Goal: Task Accomplishment & Management: Manage account settings

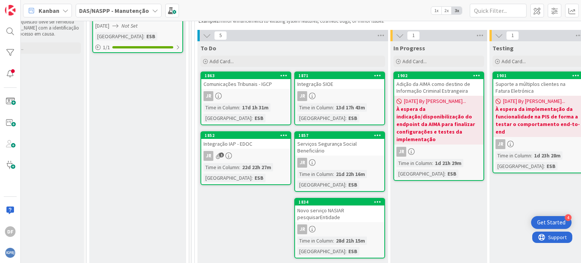
scroll to position [113, 39]
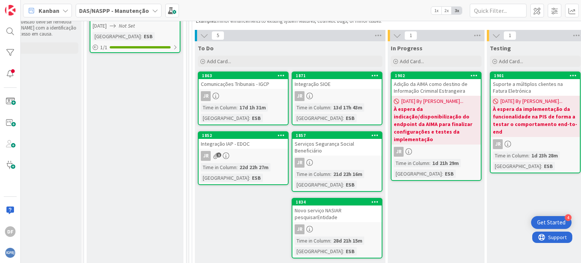
click at [452, 148] on div "JR" at bounding box center [436, 152] width 89 height 10
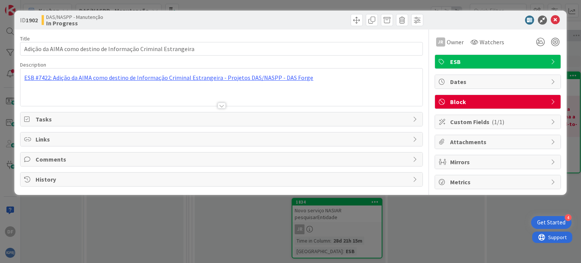
click at [409, 159] on div "Comments" at bounding box center [221, 159] width 402 height 14
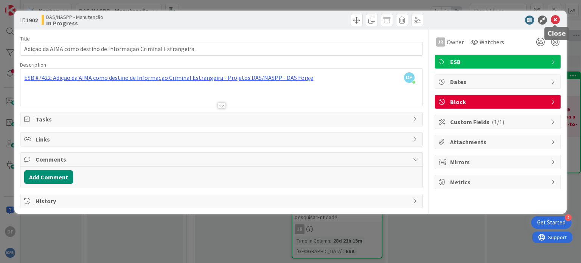
click at [556, 18] on icon at bounding box center [555, 20] width 9 height 9
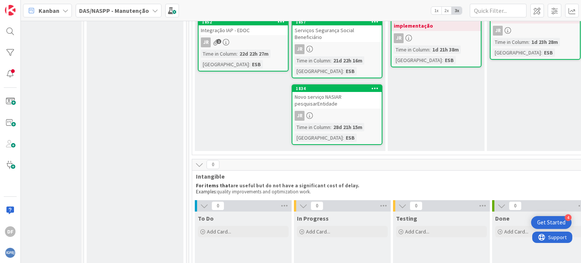
scroll to position [151, 39]
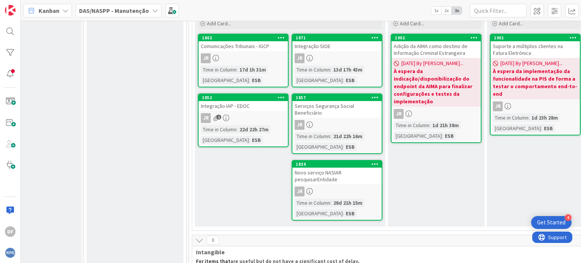
click at [332, 168] on div "Novo serviço NASIAR pesquisarEntidade" at bounding box center [336, 176] width 89 height 17
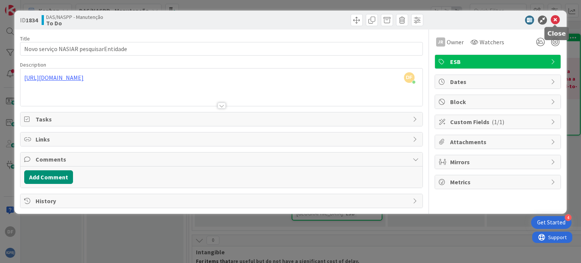
click at [555, 18] on icon at bounding box center [555, 20] width 9 height 9
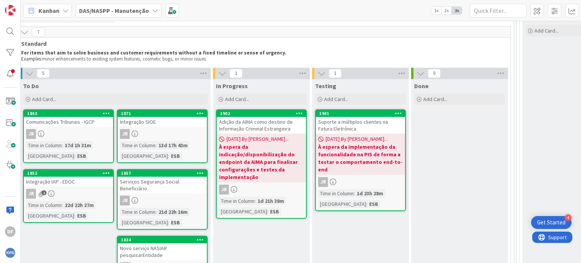
scroll to position [76, 209]
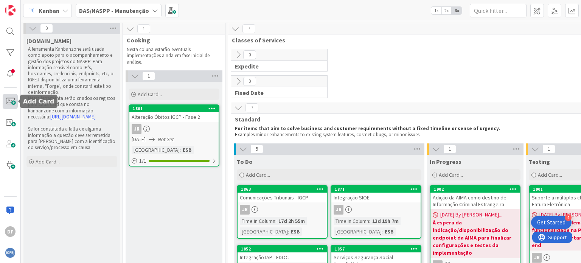
click at [9, 103] on span at bounding box center [10, 101] width 15 height 15
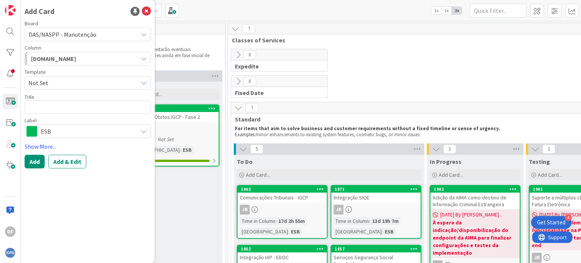
click at [145, 54] on button "[DOMAIN_NAME]" at bounding box center [88, 59] width 126 height 14
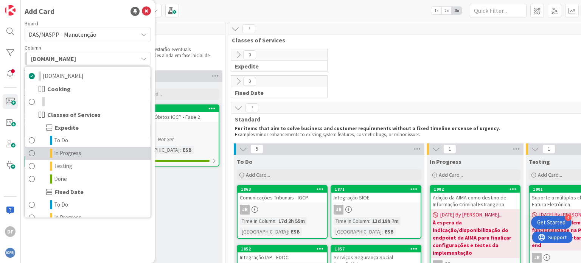
click at [100, 152] on link "In Progress" at bounding box center [88, 153] width 126 height 13
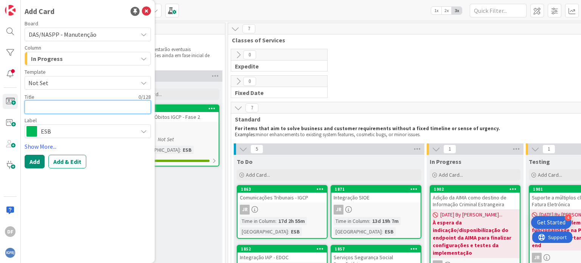
click at [103, 111] on textarea at bounding box center [88, 107] width 126 height 14
type textarea "x"
type textarea "M"
type textarea "x"
type textarea "Mi"
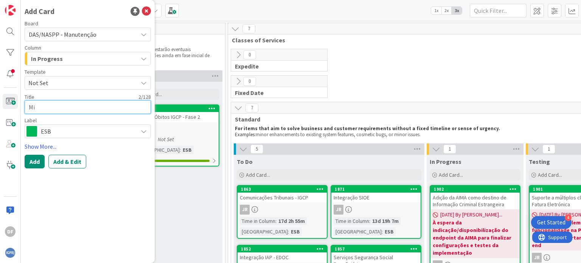
type textarea "x"
type textarea "Mig"
type textarea "x"
type textarea "Migr"
type textarea "x"
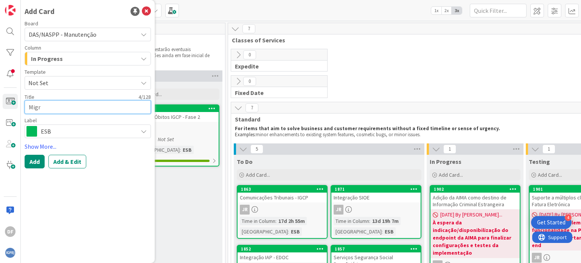
type textarea "Migra"
type textarea "x"
type textarea "Migraç"
type textarea "x"
type textarea "Migraçã"
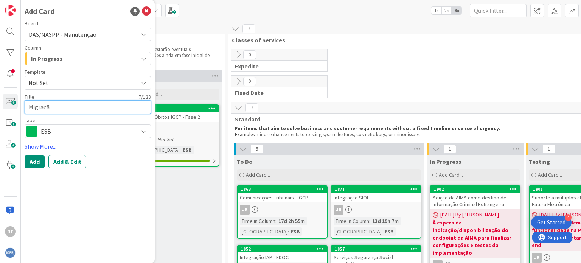
type textarea "x"
type textarea "Migração"
click at [70, 110] on textarea "Migração" at bounding box center [88, 107] width 126 height 14
type textarea "x"
type textarea "Migração"
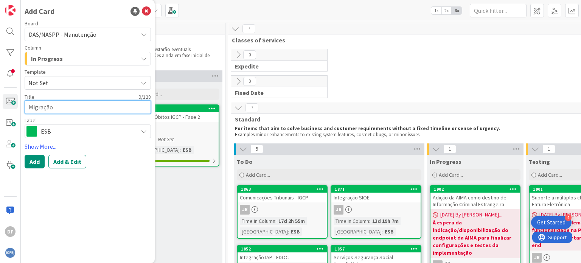
type textarea "x"
type textarea "Migração p"
type textarea "x"
type textarea "Migração pa"
type textarea "x"
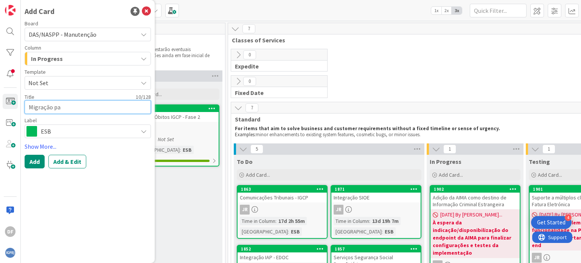
type textarea "Migração par"
type textarea "x"
type textarea "Migração para"
type textarea "x"
type textarea "Migração para"
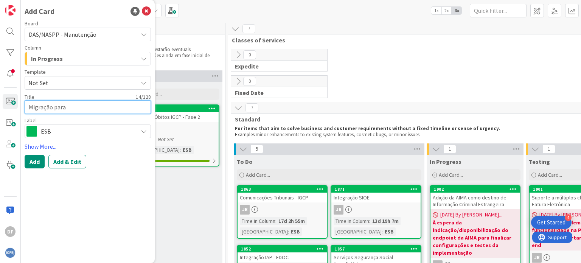
type textarea "x"
type textarea "Migração para s"
type textarea "x"
type textarea "Migração para se"
type textarea "x"
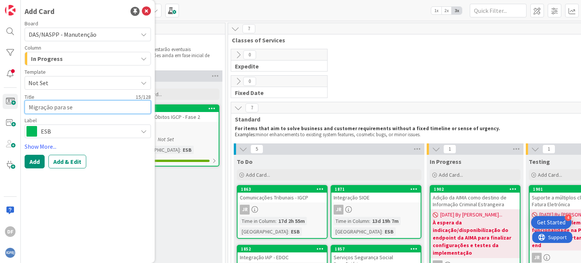
type textarea "Migração para ser"
type textarea "x"
type textarea "Migração para serv"
type textarea "x"
type textarea "Migração para servi"
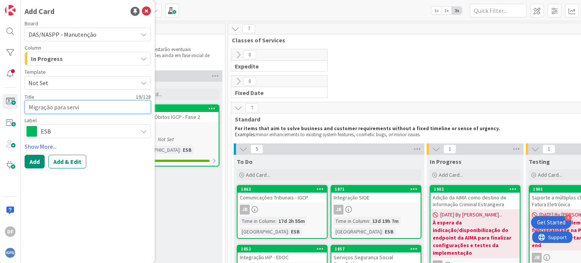
type textarea "x"
type textarea "Migração para serviç"
type textarea "x"
type textarea "Migração para serviço"
type textarea "x"
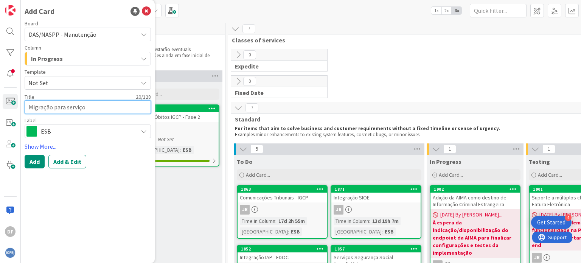
type textarea "Migração para serviços"
type textarea "x"
type textarea "Migração para serviços"
type textarea "x"
type textarea "Migração para serviços R"
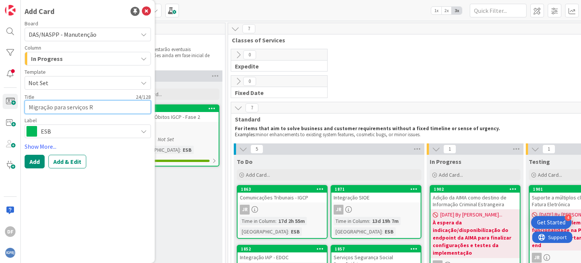
type textarea "x"
type textarea "Migração para serviços RE"
type textarea "x"
type textarea "Migração para serviços RES"
type textarea "x"
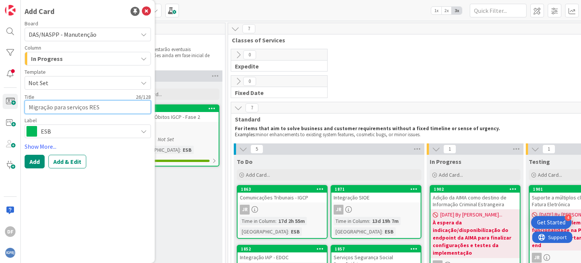
type textarea "Migração para serviços REST"
type textarea "x"
type textarea "Migração para serviços REST"
type textarea "x"
type textarea "Migração para serviços REST S"
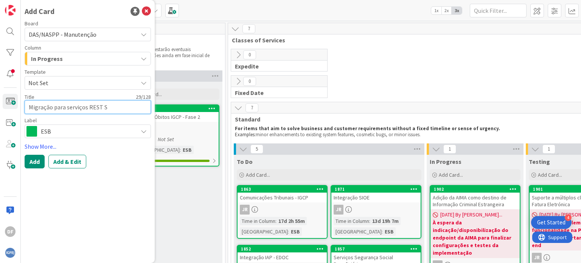
type textarea "x"
type textarea "Migração para serviços REST SA"
type textarea "x"
type textarea "Migração para serviços REST SAP"
click at [119, 106] on textarea "Migração para serviços REST SAP" at bounding box center [88, 107] width 126 height 14
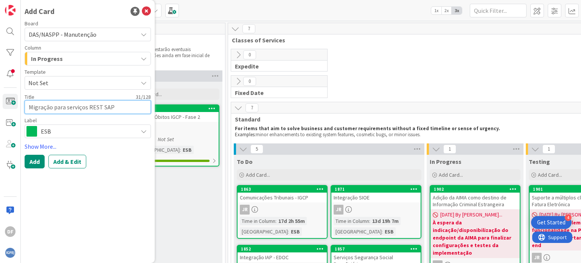
type textarea "x"
type textarea "Migração para serviços REST SAP"
type textarea "x"
type textarea "Migração para serviços REST SAP ("
type textarea "x"
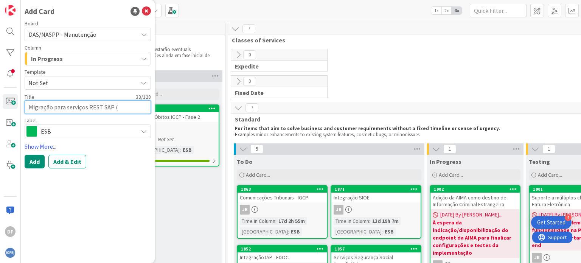
type textarea "Migração para serviços REST SAP (S"
type textarea "x"
type textarea "Migração para serviços REST SAP (SA"
type textarea "x"
type textarea "Migração para serviços REST SAP (SAP"
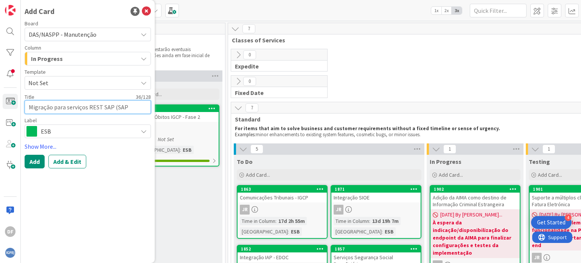
type textarea "x"
type textarea "Migração para serviços REST SAP (SAP"
type textarea "x"
type textarea "Migração para serviços REST SAP (SAP H"
type textarea "x"
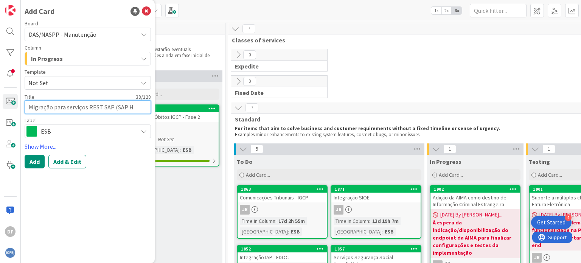
type textarea "Migração para serviços REST SAP (SAP Ha"
type textarea "x"
type textarea "Migração para serviços REST SAP (SAP Han"
type textarea "x"
type textarea "Migração para serviços REST SAP (SAP Hana"
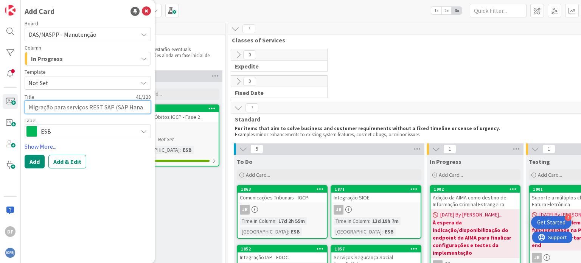
type textarea "x"
type textarea "Migração para serviços REST SAP (SAP Hana)"
drag, startPoint x: 64, startPoint y: 107, endPoint x: 54, endPoint y: 108, distance: 10.2
click at [54, 108] on textarea "Migração para serviços REST SAP (SAP Hana)" at bounding box center [88, 107] width 126 height 14
type textarea "x"
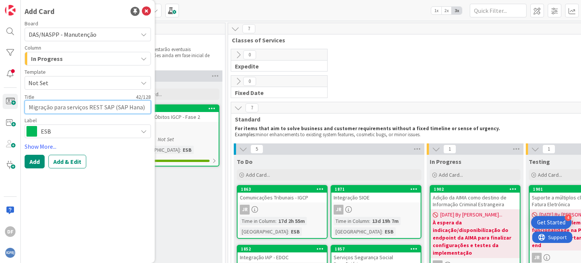
type textarea "Migração d serviços REST SAP (SAP Hana)"
type textarea "x"
type textarea "Migração do serviços REST SAP (SAP Hana)"
type textarea "x"
type textarea "Migração dos serviços REST SAP (SAP Hana)"
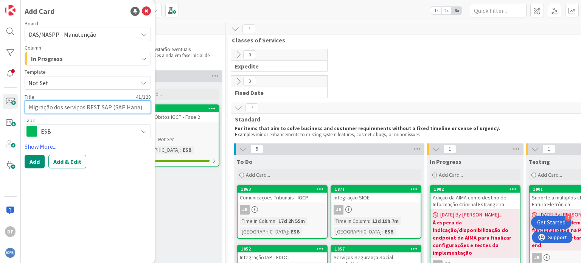
drag, startPoint x: 99, startPoint y: 106, endPoint x: 86, endPoint y: 106, distance: 12.9
click at [86, 106] on textarea "Migração dos serviços REST SAP (SAP Hana)" at bounding box center [88, 107] width 126 height 14
type textarea "x"
type textarea "Migração dos serviços SAP (SAP Hana)"
click at [96, 106] on textarea "Migração dos serviços SAP (SAP Hana)" at bounding box center [88, 107] width 126 height 14
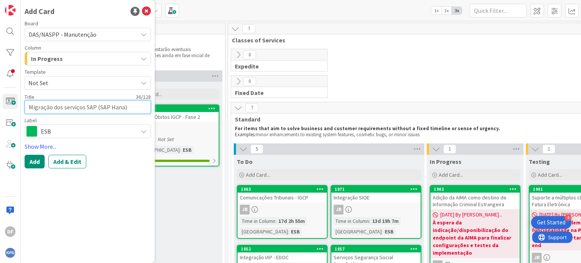
type textarea "x"
type textarea "Migração dos serviços SAP p(SAP Hana)"
type textarea "x"
type textarea "Migração dos serviços SAP pa(SAP Hana)"
type textarea "x"
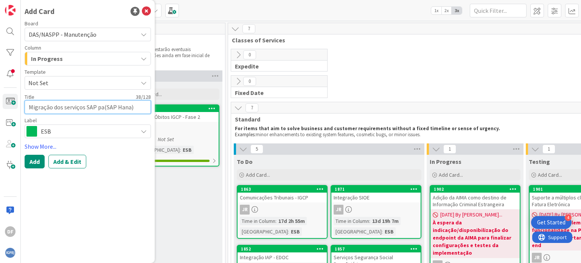
type textarea "Migração dos serviços SAP par(SAP Hana)"
type textarea "x"
type textarea "Migração dos serviços SAP para(SAP Hana)"
type textarea "x"
type textarea "Migração dos serviços SAP para (SAP Hana)"
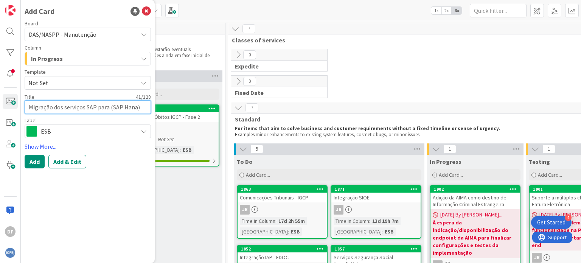
type textarea "x"
type textarea "Migração dos serviços SAP para R(SAP Hana)"
type textarea "x"
type textarea "Migração dos serviços SAP para RE(SAP Hana)"
type textarea "x"
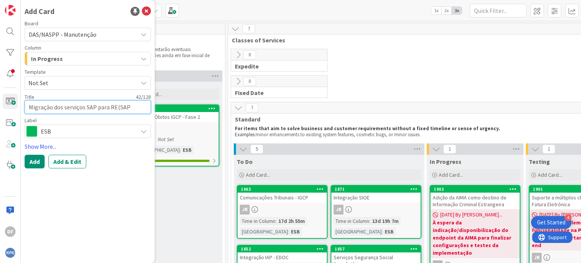
type textarea "Migração dos serviços SAP para RES(SAP Hana)"
type textarea "x"
type textarea "Migração dos serviços SAP para REST(SAP Hana)"
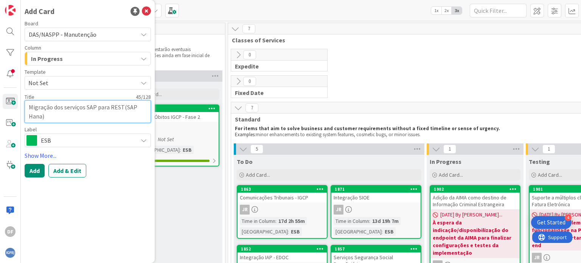
type textarea "x"
type textarea "Migração dos serviços SAP para REST (SAP Hana)"
click at [50, 155] on link "Show More..." at bounding box center [88, 155] width 126 height 9
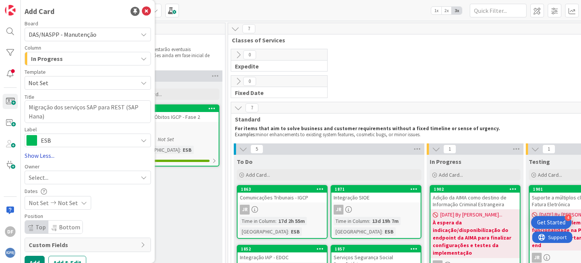
scroll to position [11, 0]
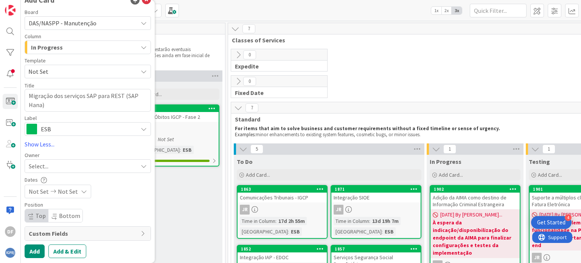
click at [141, 164] on icon at bounding box center [144, 166] width 6 height 6
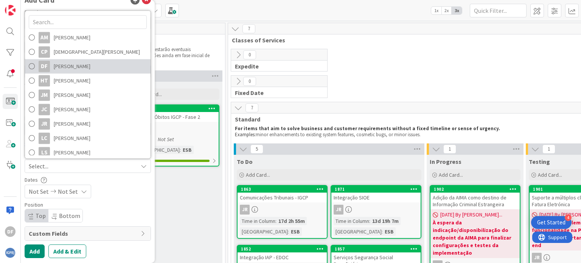
click at [34, 63] on span at bounding box center [32, 66] width 6 height 11
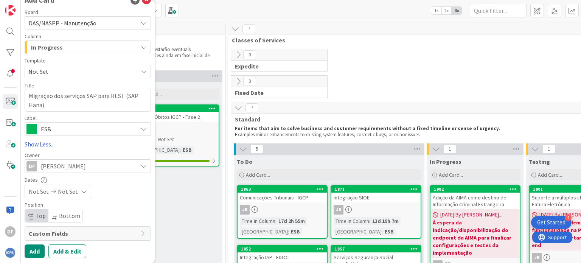
click at [76, 230] on span "Custom Fields" at bounding box center [83, 233] width 108 height 9
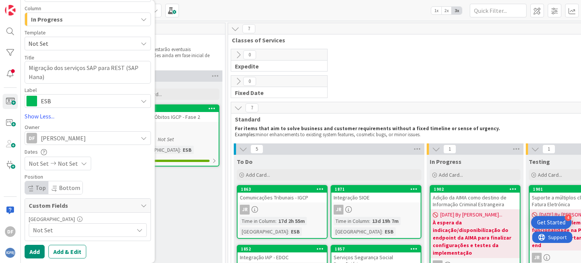
click at [137, 228] on icon at bounding box center [140, 230] width 6 height 6
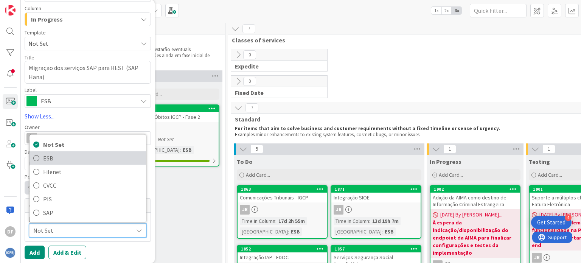
click at [40, 157] on link "ESB" at bounding box center [88, 158] width 117 height 14
type textarea "x"
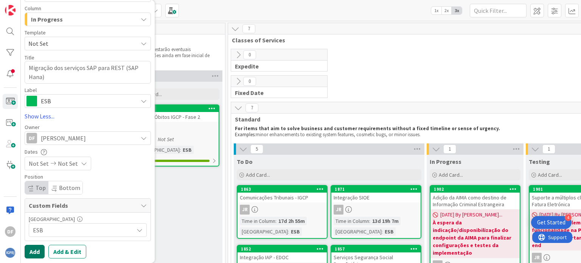
click at [37, 250] on button "Add" at bounding box center [35, 252] width 20 height 14
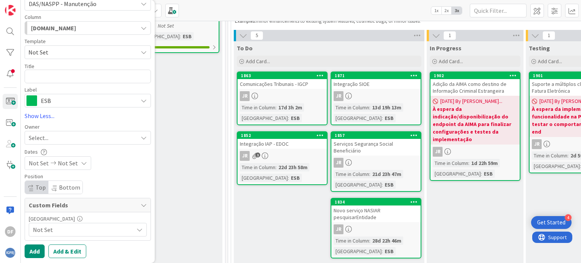
scroll to position [0, 0]
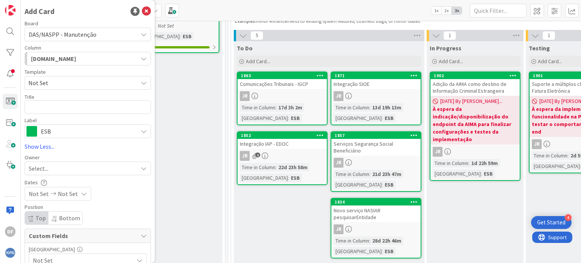
click at [141, 132] on icon at bounding box center [144, 131] width 6 height 6
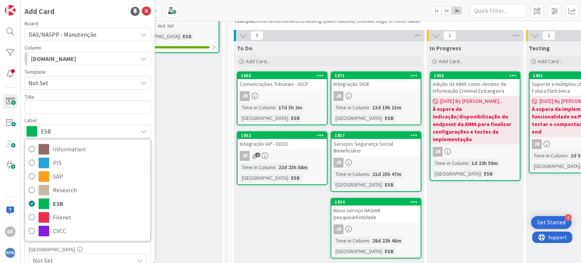
click at [141, 129] on icon at bounding box center [144, 131] width 6 height 6
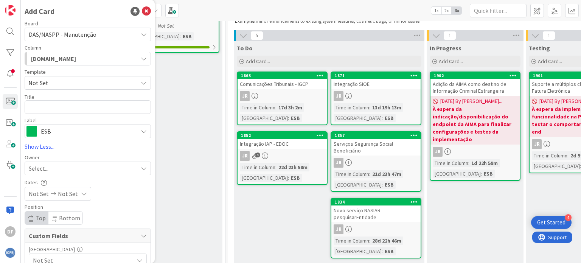
click at [141, 58] on icon "button" at bounding box center [144, 59] width 6 height 6
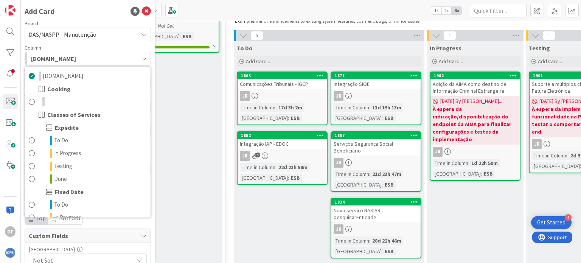
click at [141, 58] on icon "button" at bounding box center [144, 59] width 6 height 6
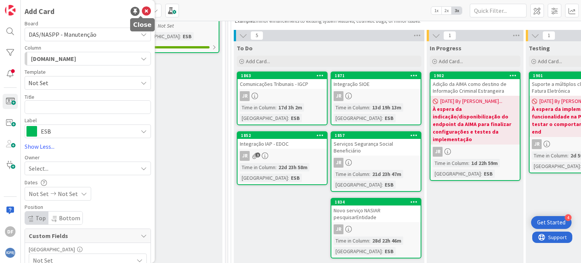
click at [142, 11] on icon at bounding box center [146, 11] width 9 height 9
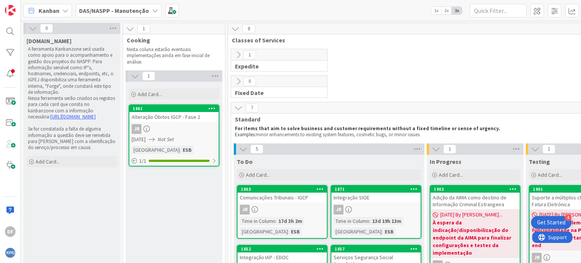
click at [239, 53] on icon at bounding box center [238, 55] width 8 height 8
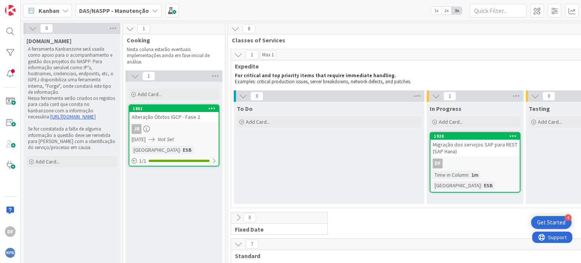
click at [514, 133] on icon at bounding box center [513, 135] width 7 height 5
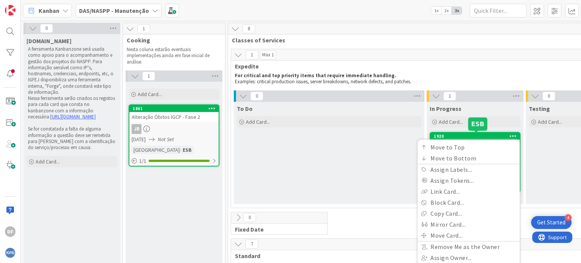
click at [477, 134] on div "1920" at bounding box center [477, 136] width 86 height 5
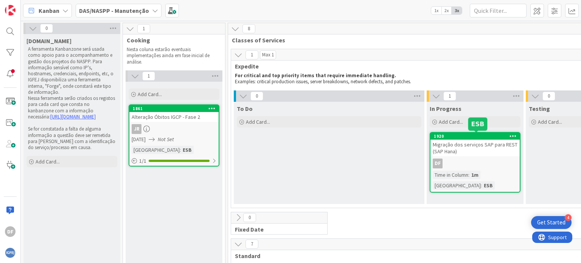
click at [493, 135] on div "1920" at bounding box center [477, 136] width 86 height 5
click at [490, 149] on div "Migração dos serviços SAP para REST (SAP Hana)" at bounding box center [475, 148] width 89 height 17
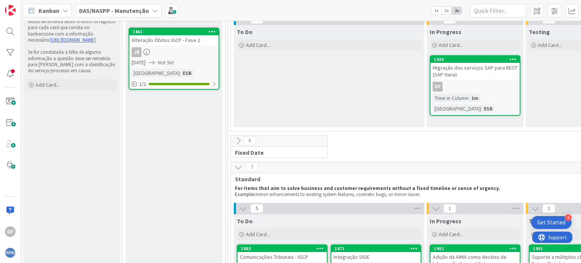
scroll to position [38, 0]
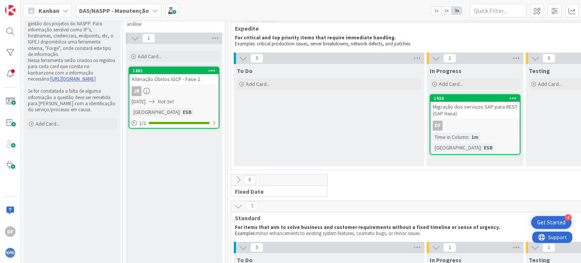
click at [453, 107] on div "Migração dos serviços SAP para REST (SAP Hana)" at bounding box center [475, 110] width 89 height 17
click at [516, 96] on icon at bounding box center [513, 97] width 7 height 5
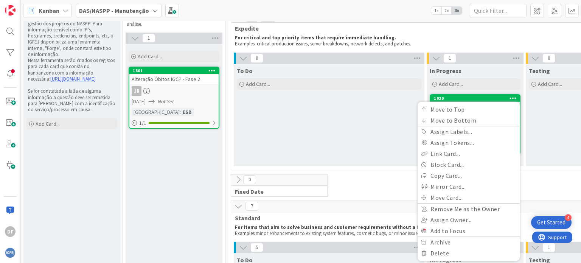
click at [345, 108] on div "To Do Add Card..." at bounding box center [329, 115] width 191 height 102
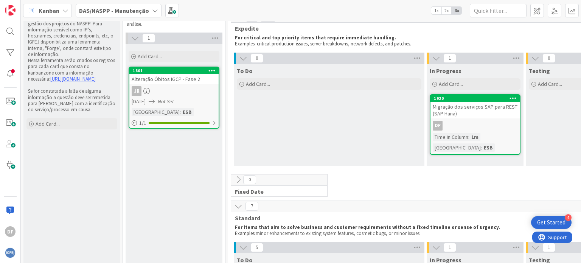
click at [451, 107] on div "Migração dos serviços SAP para REST (SAP Hana)" at bounding box center [475, 110] width 89 height 17
click at [454, 115] on div "Migração dos serviços SAP para REST (SAP Hana)" at bounding box center [475, 110] width 89 height 17
click at [460, 124] on div "DF" at bounding box center [475, 126] width 89 height 10
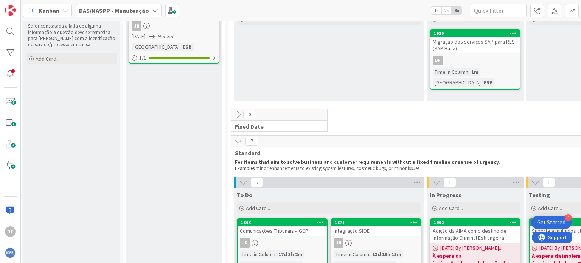
scroll to position [189, 0]
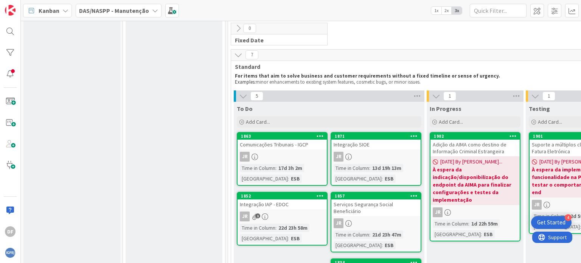
click at [463, 146] on div "Adição da AIMA como destino de Informação Criminal Estrangeira" at bounding box center [475, 148] width 89 height 17
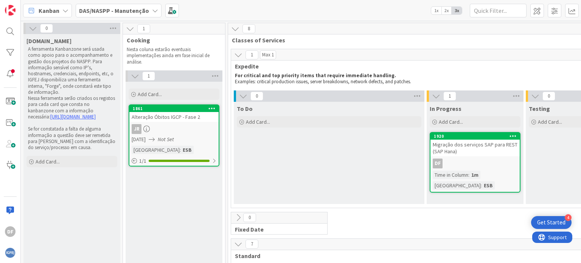
click at [464, 142] on div "Migração dos serviços SAP para REST (SAP Hana)" at bounding box center [475, 148] width 89 height 17
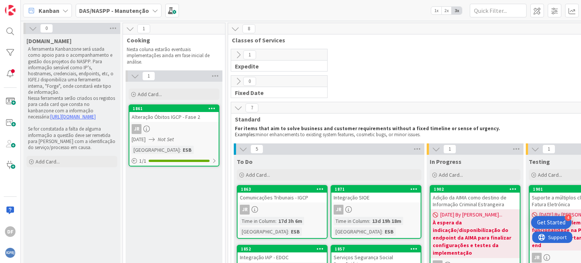
click at [471, 200] on div "Adição da AIMA como destino de Informação Criminal Estrangeira" at bounding box center [475, 201] width 89 height 17
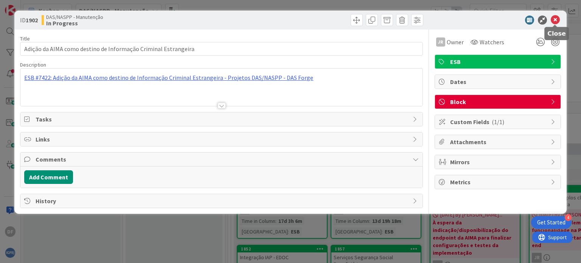
click at [555, 17] on icon at bounding box center [555, 20] width 9 height 9
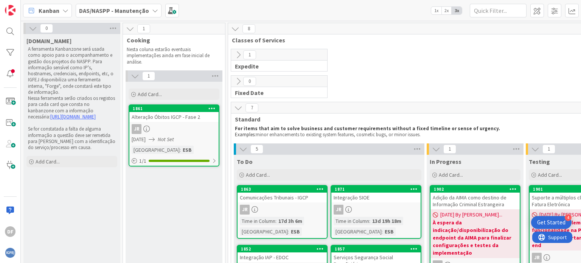
click at [239, 52] on icon at bounding box center [238, 55] width 8 height 8
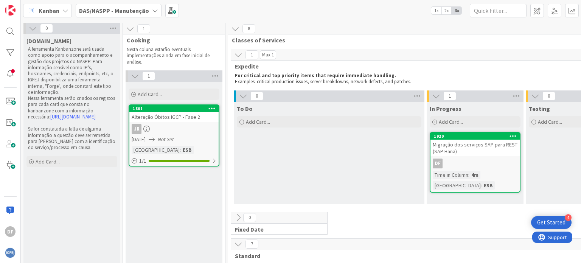
click at [466, 145] on div "Migração dos serviços SAP para REST (SAP Hana)" at bounding box center [475, 148] width 89 height 17
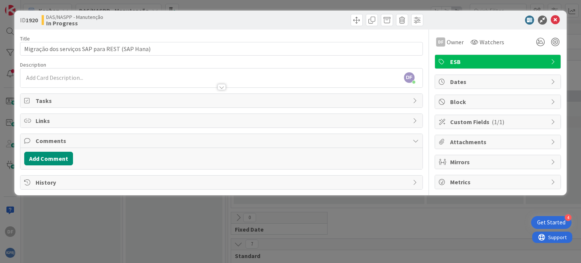
click at [550, 120] on div "Custom Fields ( 1/1 )" at bounding box center [498, 122] width 126 height 14
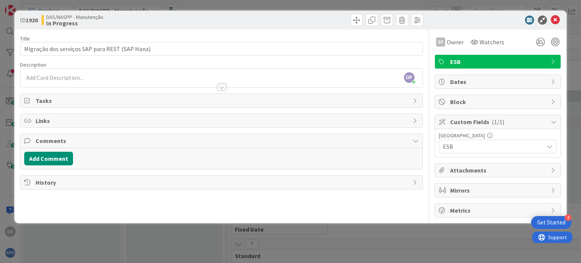
click at [550, 146] on icon at bounding box center [550, 146] width 6 height 6
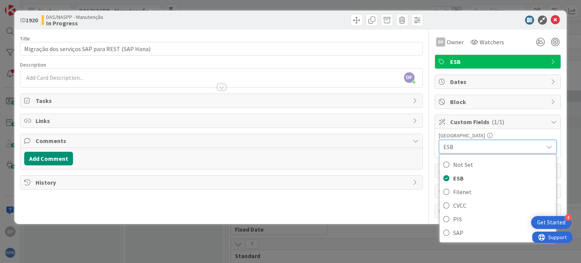
click at [550, 146] on icon at bounding box center [549, 147] width 6 height 6
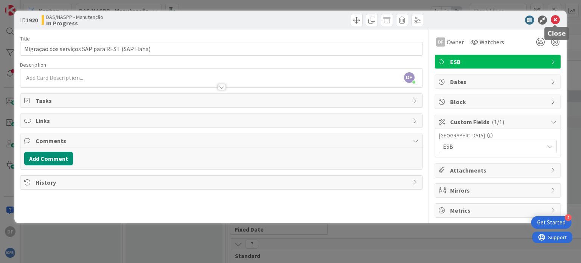
click at [553, 19] on icon at bounding box center [555, 20] width 9 height 9
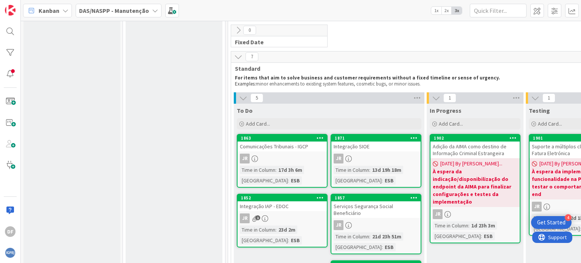
scroll to position [189, 0]
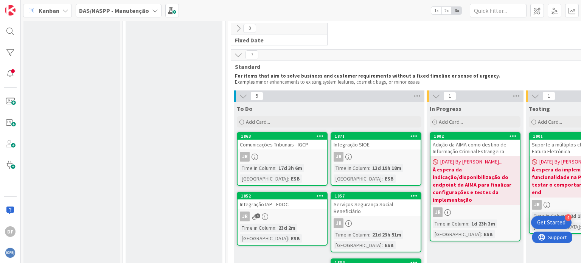
click at [271, 67] on span "Standard" at bounding box center [475, 67] width 480 height 8
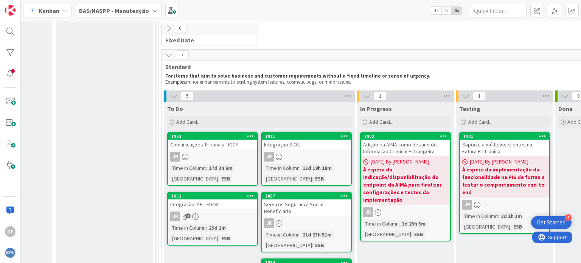
scroll to position [189, 41]
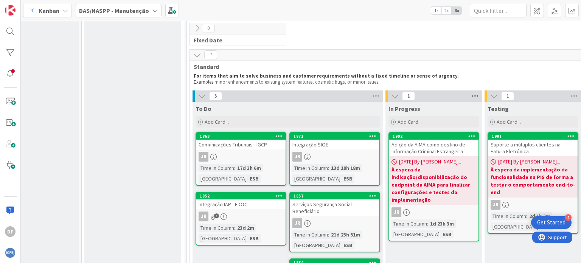
click at [474, 96] on icon at bounding box center [475, 95] width 10 height 11
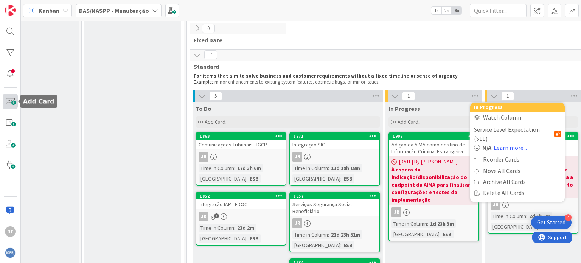
click at [11, 103] on span at bounding box center [10, 101] width 15 height 15
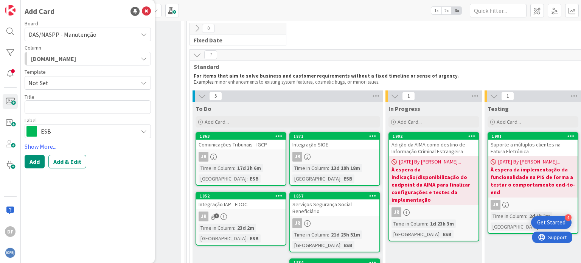
click at [142, 31] on div "DAS/NASPP - Manutenção" at bounding box center [88, 35] width 126 height 14
click at [145, 9] on icon at bounding box center [146, 11] width 9 height 9
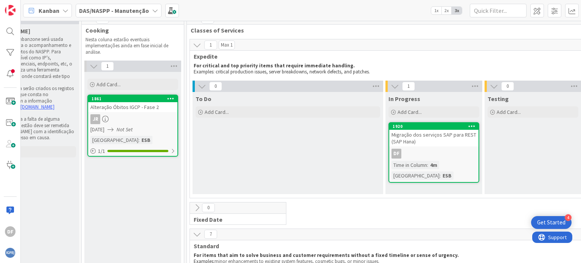
scroll to position [0, 41]
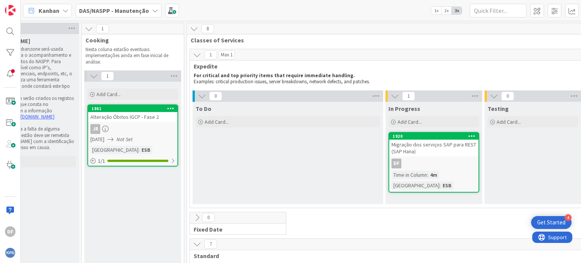
click at [423, 143] on div "Migração dos serviços SAP para REST (SAP Hana)" at bounding box center [433, 148] width 89 height 17
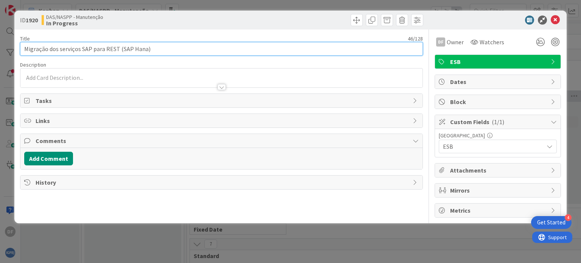
drag, startPoint x: 153, startPoint y: 51, endPoint x: 24, endPoint y: 53, distance: 128.6
click at [24, 53] on input "Migração dos serviços SAP para REST (SAP Hana)" at bounding box center [221, 49] width 403 height 14
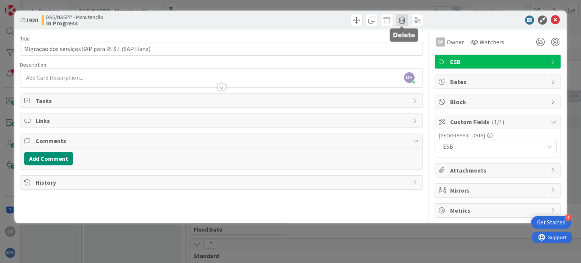
click at [403, 17] on span at bounding box center [402, 20] width 12 height 12
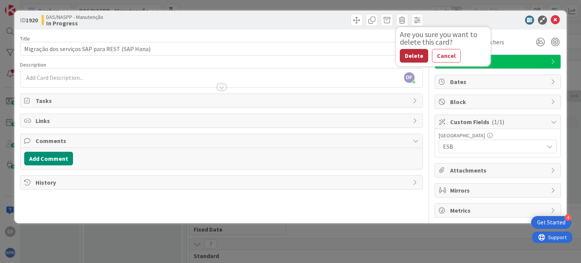
click at [416, 57] on button "Delete" at bounding box center [414, 56] width 28 height 14
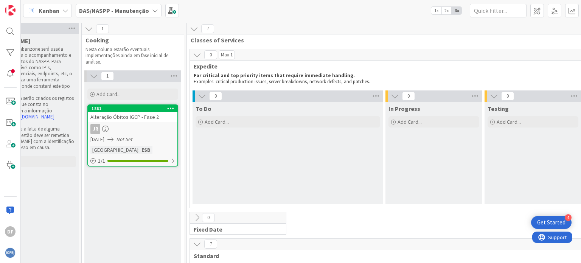
click at [196, 53] on icon at bounding box center [197, 55] width 8 height 8
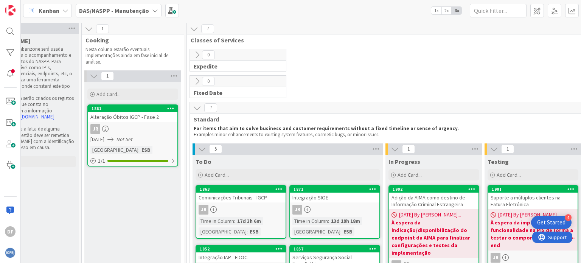
scroll to position [76, 41]
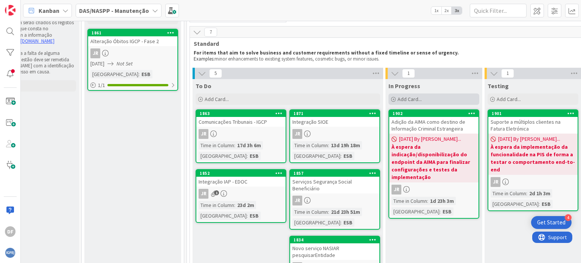
click at [467, 98] on div "Add Card..." at bounding box center [434, 98] width 91 height 11
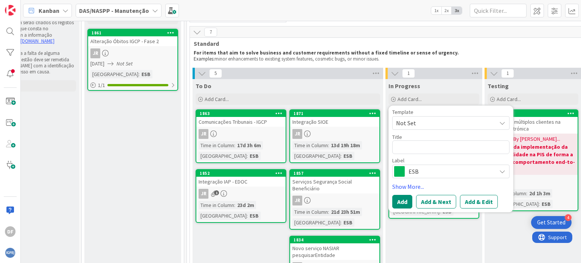
click at [501, 120] on icon at bounding box center [502, 123] width 6 height 6
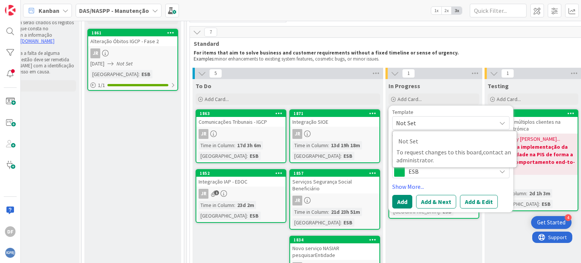
click at [501, 120] on icon at bounding box center [502, 123] width 6 height 6
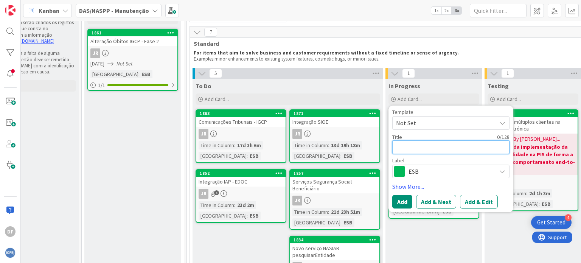
click at [410, 145] on textarea at bounding box center [450, 147] width 117 height 14
paste textarea "Migração dos serviços SAP para REST (SAP Hana)"
type textarea "x"
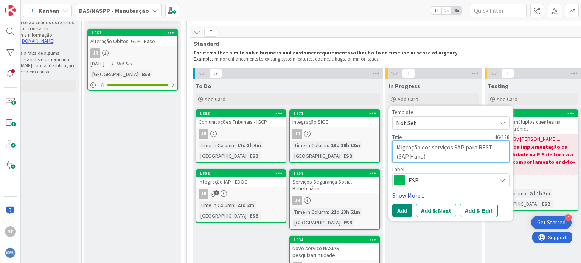
type textarea "Migração dos serviços SAP para REST (SAP Hana)"
click at [413, 192] on link "Show More..." at bounding box center [450, 195] width 117 height 9
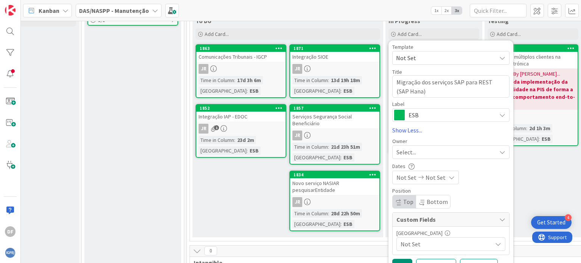
scroll to position [151, 41]
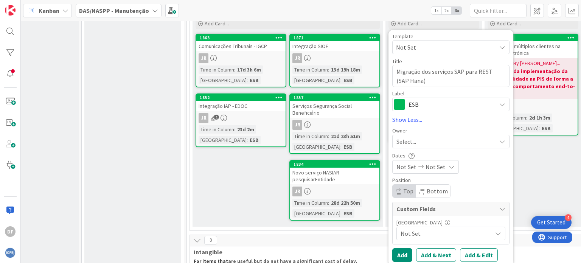
click at [497, 138] on div "Select..." at bounding box center [450, 142] width 117 height 14
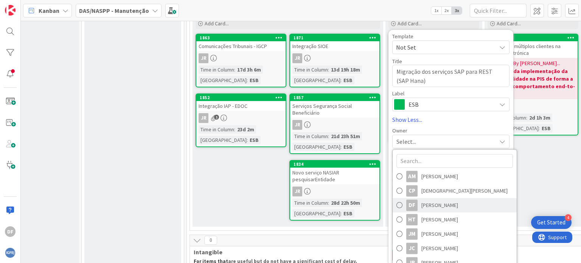
click at [419, 204] on link "DF [PERSON_NAME]" at bounding box center [455, 205] width 124 height 14
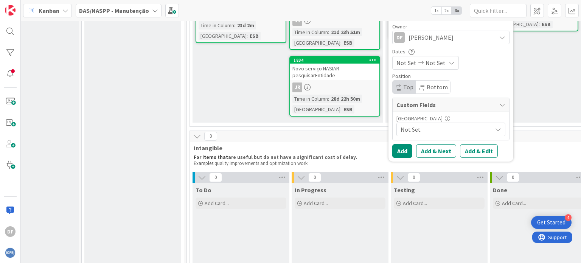
scroll to position [265, 41]
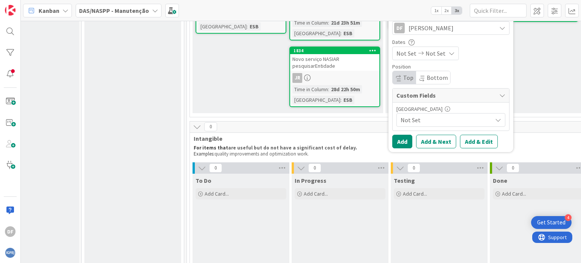
click at [495, 114] on div "Not Set" at bounding box center [450, 120] width 109 height 14
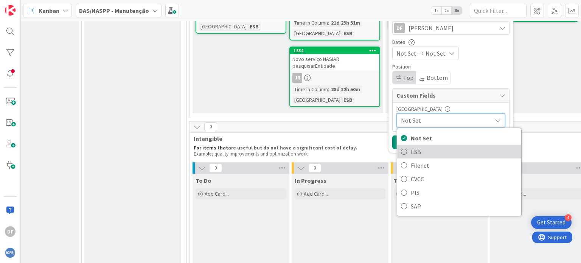
click at [409, 152] on link "ESB" at bounding box center [459, 152] width 124 height 14
type textarea "x"
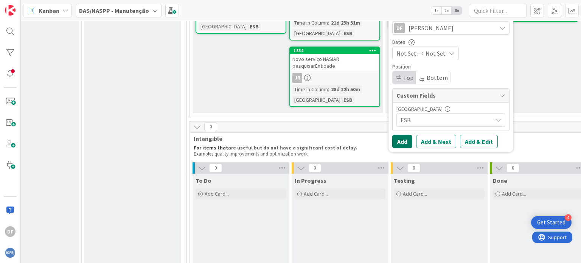
click at [401, 139] on button "Add" at bounding box center [402, 142] width 20 height 14
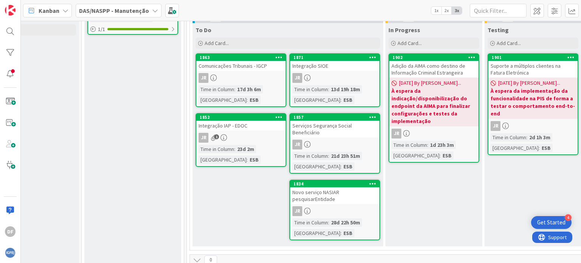
scroll to position [113, 41]
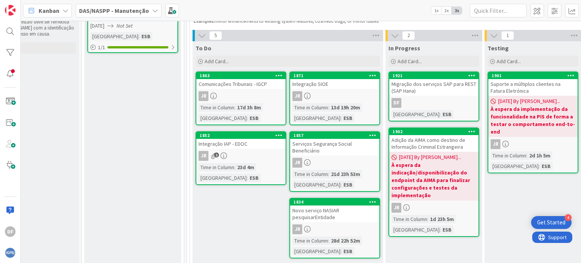
click at [442, 99] on div "DF" at bounding box center [433, 103] width 89 height 10
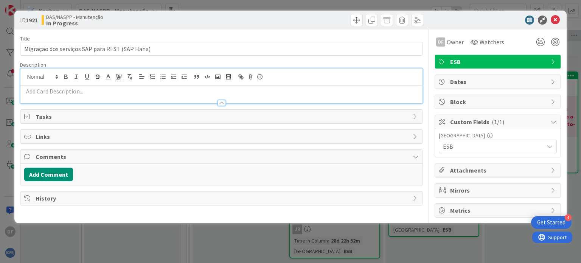
click at [42, 75] on div at bounding box center [221, 85] width 402 height 35
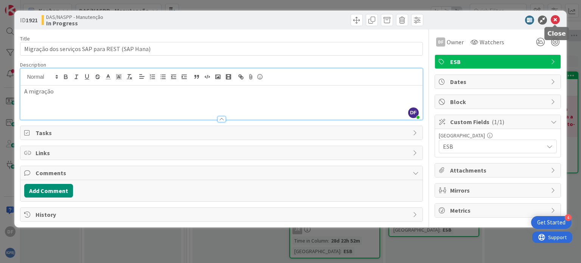
click at [554, 16] on icon at bounding box center [555, 20] width 9 height 9
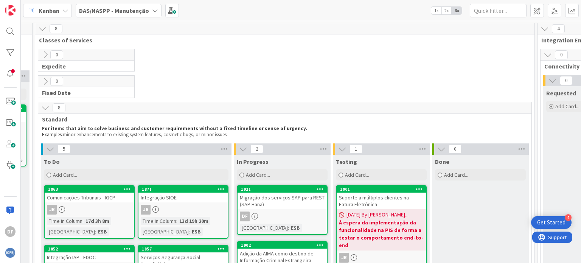
scroll to position [38, 193]
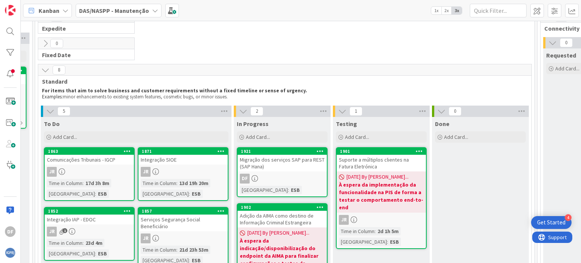
click at [273, 159] on div "Migração dos serviços SAP para REST (SAP Hana)" at bounding box center [282, 163] width 89 height 17
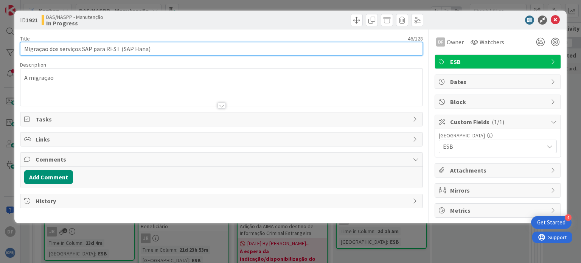
drag, startPoint x: 47, startPoint y: 50, endPoint x: 25, endPoint y: 51, distance: 22.0
click at [25, 51] on input "Migração dos serviços SAP para REST (SAP Hana)" at bounding box center [221, 49] width 403 height 14
type input "Alteração da integração com SAP para serviços REST (SAP Hana)"
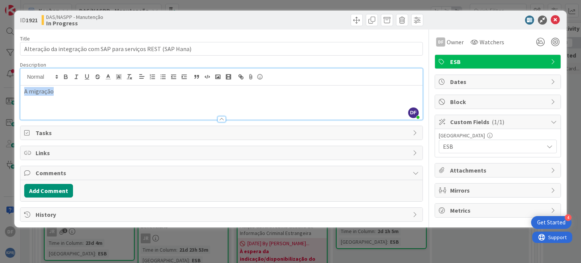
drag, startPoint x: 55, startPoint y: 78, endPoint x: 24, endPoint y: 84, distance: 31.3
click at [24, 84] on div "DF [PERSON_NAME] just joined A migração" at bounding box center [221, 93] width 402 height 51
click at [52, 93] on p "A migração" at bounding box center [221, 91] width 394 height 9
drag, startPoint x: 51, startPoint y: 92, endPoint x: 30, endPoint y: 92, distance: 21.2
click at [30, 92] on p "A migração" at bounding box center [221, 91] width 394 height 9
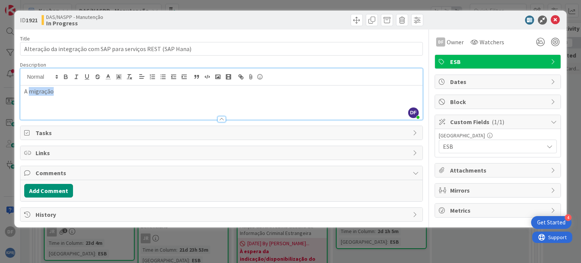
click at [56, 90] on p "A migração" at bounding box center [221, 91] width 394 height 9
drag, startPoint x: 61, startPoint y: 92, endPoint x: 24, endPoint y: 92, distance: 36.7
click at [24, 92] on div "A migração" at bounding box center [221, 102] width 402 height 34
drag, startPoint x: 172, startPoint y: 92, endPoint x: 48, endPoint y: 91, distance: 123.3
click at [48, 91] on p "A alteração para serviços REST na comunicação com SAP" at bounding box center [221, 91] width 394 height 9
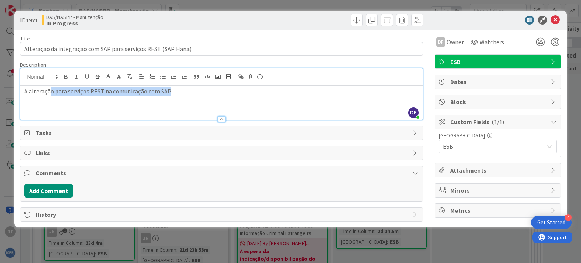
click at [174, 92] on p "A alteração para serviços REST na comunicação com SAP" at bounding box center [221, 91] width 394 height 9
drag, startPoint x: 169, startPoint y: 90, endPoint x: 29, endPoint y: 93, distance: 140.0
click at [29, 93] on p "A alteração para serviços REST na comunicação com SAP" at bounding box center [221, 91] width 394 height 9
click at [90, 89] on p "A comunicação SAP<->" at bounding box center [221, 91] width 394 height 9
click at [29, 92] on p "A comunicação SAP<->SOA implica" at bounding box center [221, 91] width 394 height 9
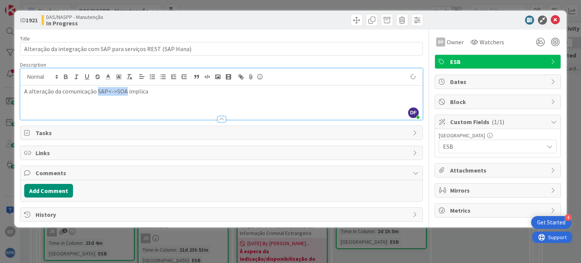
drag, startPoint x: 124, startPoint y: 90, endPoint x: 98, endPoint y: 88, distance: 26.6
click at [98, 88] on p "A alteração da comunicação SAP<->SOA implica" at bounding box center [221, 91] width 394 height 9
click at [165, 92] on p "A alteração da comunicação entre SAP e SOA implica" at bounding box center [221, 91] width 394 height 9
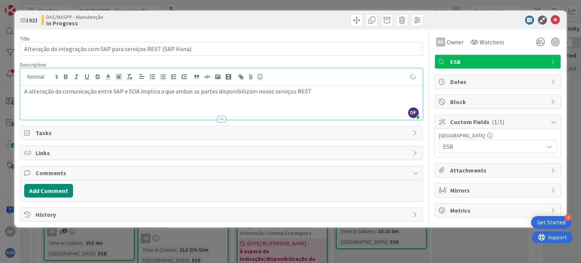
click at [161, 89] on p "A alteração da comunicação entre SAP e SOA implica a que ambas as partes dispon…" at bounding box center [221, 91] width 394 height 9
click at [306, 90] on p "A alteração da comunicação entre SAP e SOA implica que ambas as partes disponib…" at bounding box center [221, 91] width 394 height 9
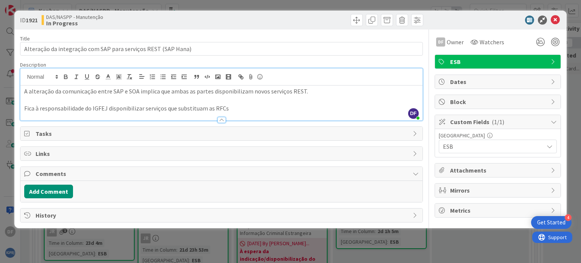
click at [251, 107] on p "Fica à responsabilidade do IGFEJ disponibilizar serviços que substituam as RFCs" at bounding box center [221, 108] width 394 height 9
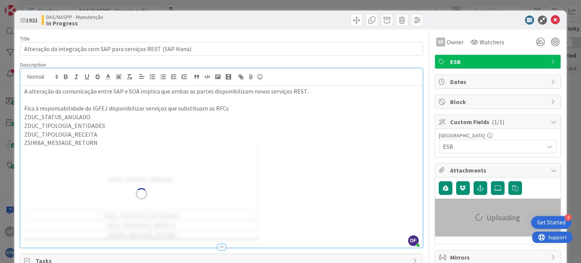
click at [119, 145] on p "ZSIMBA_MESSAGE_RETURN" at bounding box center [221, 142] width 394 height 9
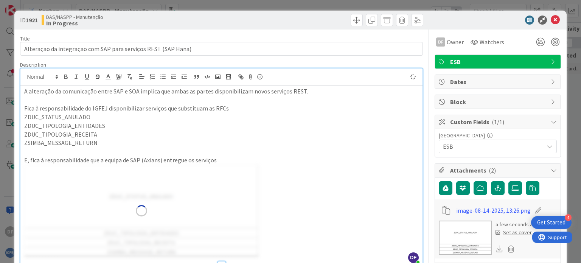
click at [118, 146] on p "ZSIMBA_MESSAGE_RETURN" at bounding box center [221, 142] width 394 height 9
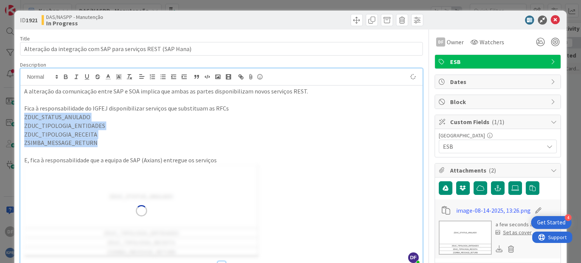
drag, startPoint x: 106, startPoint y: 146, endPoint x: 20, endPoint y: 120, distance: 89.8
click at [20, 120] on div "A alteração da comunicação entre SAP e SOA implica que ambas as partes disponib…" at bounding box center [221, 174] width 402 height 179
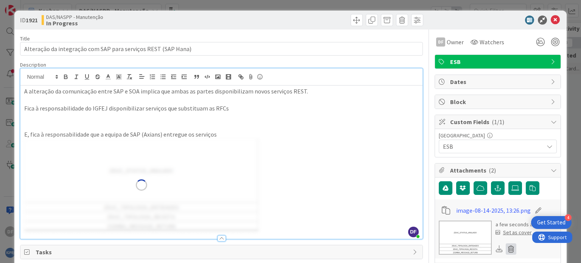
click at [507, 245] on icon at bounding box center [511, 248] width 11 height 11
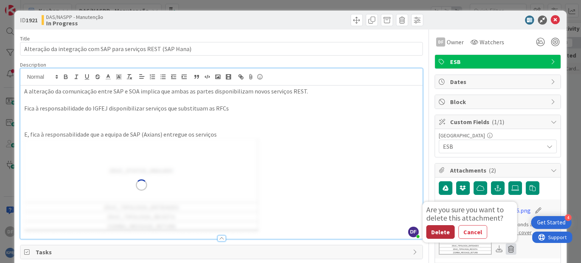
click at [434, 231] on button "Delete" at bounding box center [440, 232] width 28 height 14
click at [433, 228] on button "Delete" at bounding box center [440, 232] width 28 height 14
click at [31, 116] on p at bounding box center [221, 117] width 394 height 9
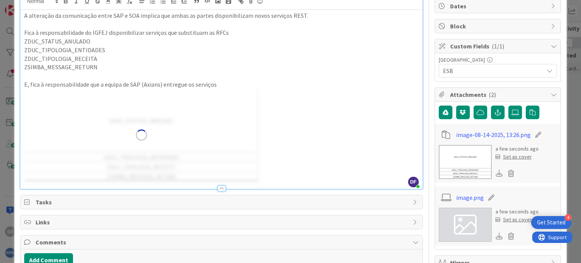
scroll to position [119, 0]
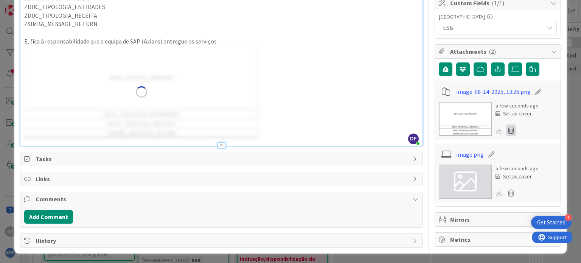
click at [506, 129] on icon at bounding box center [511, 129] width 11 height 11
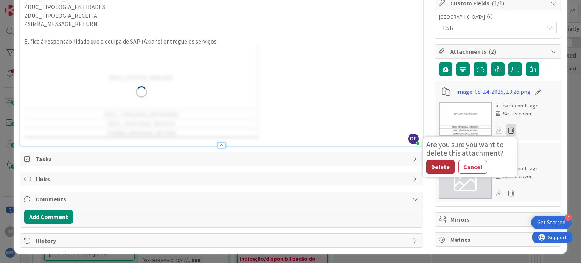
click at [437, 166] on button "Delete" at bounding box center [440, 167] width 28 height 14
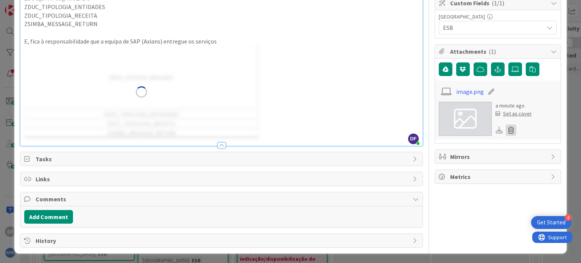
click at [506, 126] on icon at bounding box center [511, 129] width 11 height 11
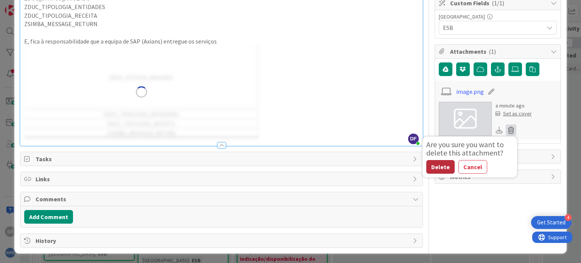
click at [437, 167] on button "Delete" at bounding box center [440, 167] width 28 height 14
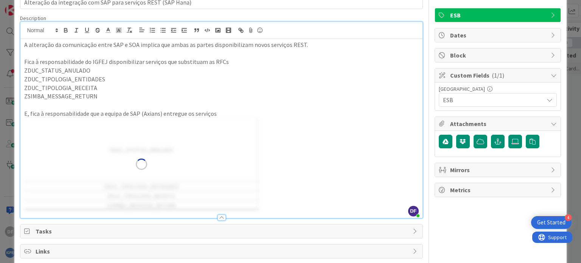
scroll to position [43, 0]
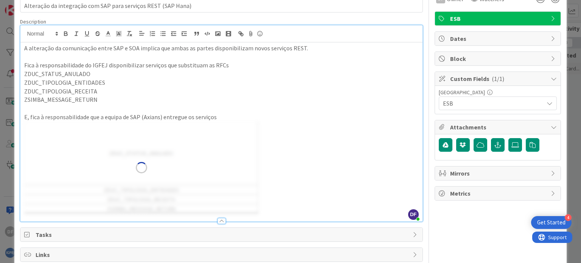
click at [98, 118] on p "E, fica à responsabilidade que a equipa de SAP (Axians) entregue os serviços" at bounding box center [221, 117] width 394 height 9
drag, startPoint x: 177, startPoint y: 117, endPoint x: 173, endPoint y: 116, distance: 5.0
click at [173, 116] on p "E, fica à responsabilidade da equipa de SAP (Axians) entregue os serviços" at bounding box center [221, 117] width 394 height 9
click at [221, 116] on p "E, fica à responsabilidade da equipa de SAP (Axians) entregar os serviços" at bounding box center [221, 117] width 394 height 9
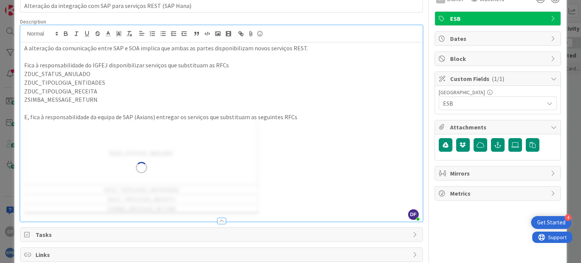
click at [43, 130] on img at bounding box center [141, 167] width 234 height 93
click at [323, 118] on p "E, fica à responsabilidade da equipa de SAP (Axians) entregar os serviços que s…" at bounding box center [221, 117] width 394 height 9
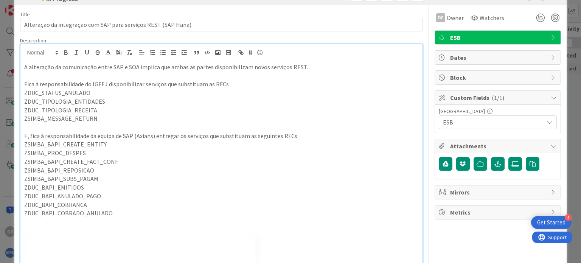
scroll to position [0, 0]
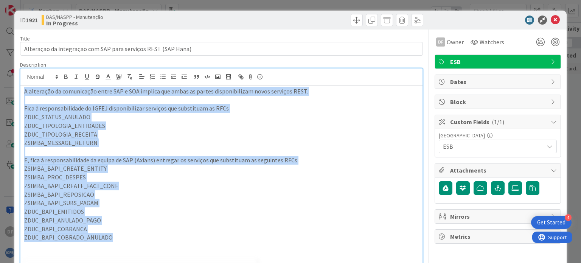
drag, startPoint x: 112, startPoint y: 238, endPoint x: 22, endPoint y: 93, distance: 170.7
click at [22, 93] on div "A alteração da comunicação entre SAP e SOA implica que ambas as partes disponib…" at bounding box center [221, 222] width 402 height 274
copy div "A alteração da comunicação entre SAP e SOA implica que ambas as partes disponib…"
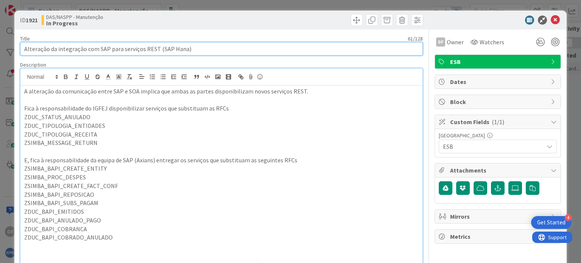
drag, startPoint x: 191, startPoint y: 50, endPoint x: 24, endPoint y: 51, distance: 167.6
click at [24, 51] on input "Alteração da integração com SAP para serviços REST (SAP Hana)" at bounding box center [221, 49] width 403 height 14
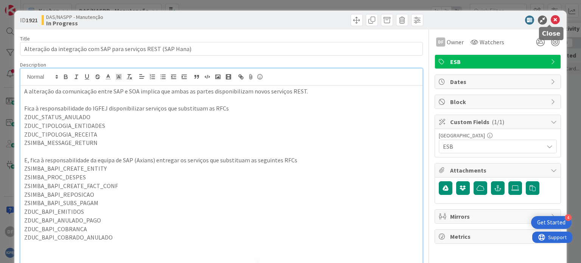
click at [551, 18] on icon at bounding box center [555, 20] width 9 height 9
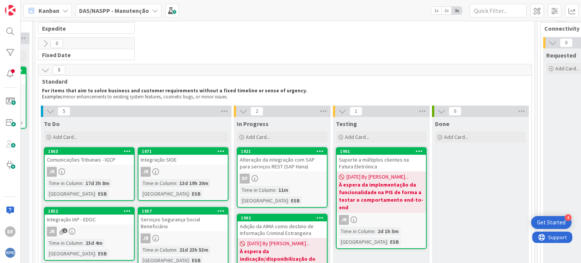
click at [280, 161] on div "Alteração da integração com SAP para serviços REST (SAP Hana)" at bounding box center [282, 163] width 89 height 17
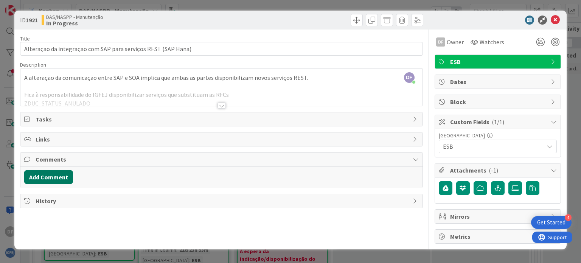
click at [58, 173] on button "Add Comment" at bounding box center [48, 177] width 49 height 14
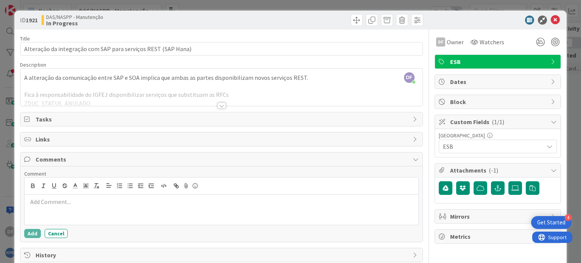
click at [61, 201] on p at bounding box center [221, 201] width 387 height 9
drag, startPoint x: 116, startPoint y: 199, endPoint x: 27, endPoint y: 202, distance: 88.6
click at [28, 202] on p "Após reunião com a equipa de SAP" at bounding box center [221, 201] width 387 height 9
click at [32, 209] on p "* Estão a reestruturar a implementação" at bounding box center [221, 210] width 387 height 9
click at [139, 212] on p "* SAP está a reestruturar a implementação" at bounding box center [221, 210] width 387 height 9
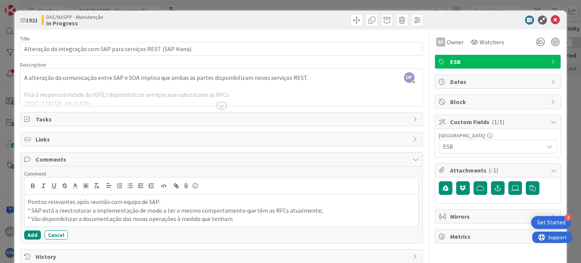
scroll to position [16, 0]
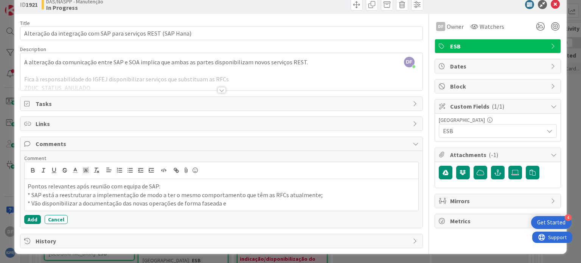
click at [313, 196] on p "* SAP está a reestruturar a implementação de modo a ter o mesmo comportamento q…" at bounding box center [221, 195] width 387 height 9
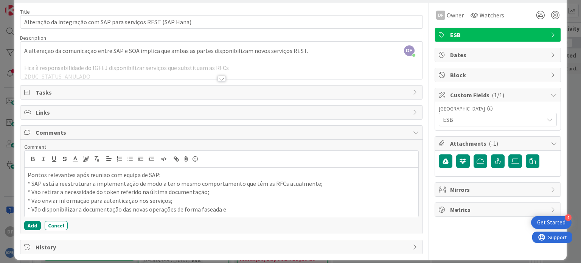
scroll to position [33, 0]
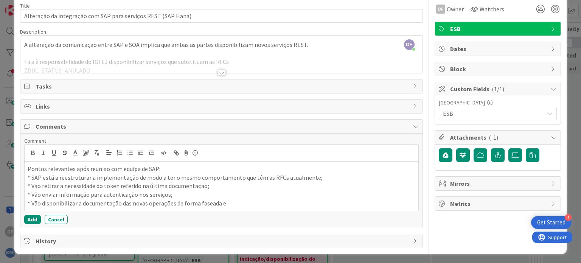
click at [222, 202] on p "* Vão disponibilizar a documentação das novas operações de forma faseada e" at bounding box center [221, 203] width 387 height 9
click at [33, 175] on p "* SAP está a reestruturar a implementação de modo a ter o mesmo comportamento q…" at bounding box center [221, 177] width 387 height 9
drag, startPoint x: 71, startPoint y: 177, endPoint x: 31, endPoint y: 176, distance: 39.4
click at [31, 176] on p "* A equipa de SAP está a reestruturar a implementação de modo a ter o mesmo com…" at bounding box center [221, 177] width 387 height 9
copy p "A equipa de SAP"
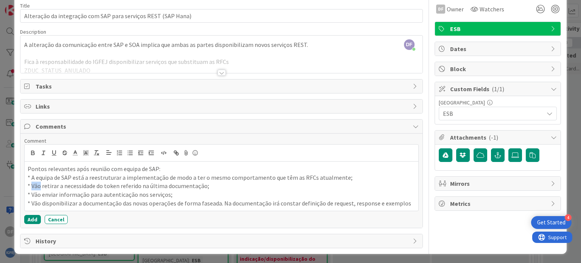
drag, startPoint x: 40, startPoint y: 187, endPoint x: 31, endPoint y: 185, distance: 9.3
click at [31, 185] on p "* Vão retirar a necessidade do token referido na última documentação;" at bounding box center [221, 186] width 387 height 9
drag, startPoint x: 39, startPoint y: 193, endPoint x: 31, endPoint y: 191, distance: 8.5
click at [31, 191] on p "* Vão enviar informação para autenticação nos serviços;" at bounding box center [221, 194] width 387 height 9
click at [71, 192] on p "* A equipa de SAPvai enviar informação para autenticação nos serviços;" at bounding box center [221, 194] width 387 height 9
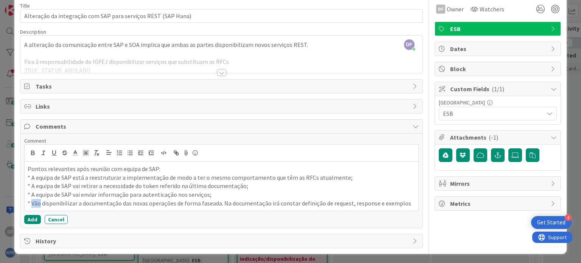
drag, startPoint x: 40, startPoint y: 204, endPoint x: 32, endPoint y: 203, distance: 8.0
click at [32, 203] on p "* Vão disponibilizar a documentação das novas operações de forma faseada. Na do…" at bounding box center [221, 203] width 387 height 9
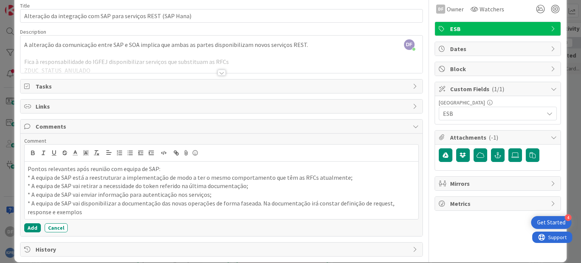
click at [85, 211] on p "* A equipa de SAP vai disponibilizar a documentação das novas operações de form…" at bounding box center [221, 207] width 387 height 17
click at [257, 202] on p "* A equipa de SAP vai disponibilizar a documentação das novas operações de form…" at bounding box center [221, 207] width 387 height 17
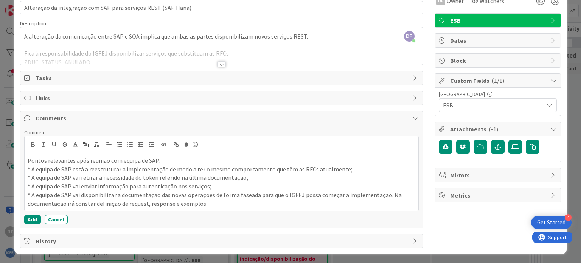
click at [208, 204] on p "* A equipa de SAP vai disponibilizar a documentação das novas operações de form…" at bounding box center [221, 199] width 387 height 17
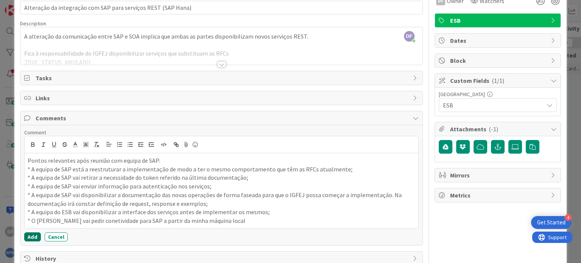
click at [35, 237] on button "Add" at bounding box center [32, 236] width 17 height 9
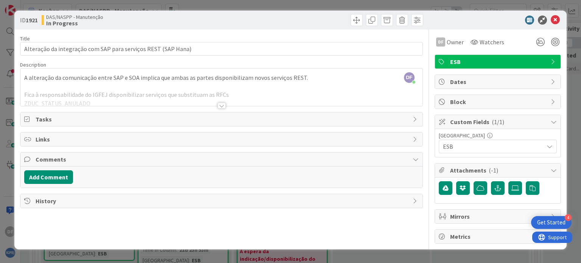
click at [413, 201] on icon at bounding box center [416, 201] width 6 height 6
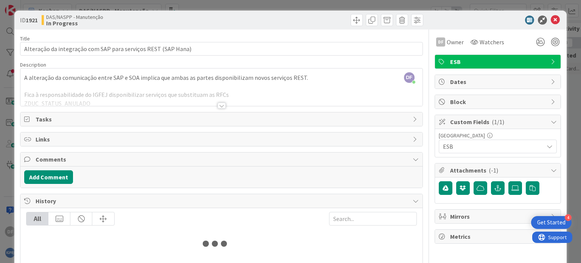
scroll to position [25, 0]
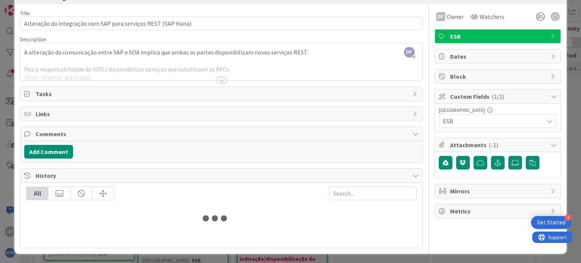
click at [413, 134] on icon at bounding box center [416, 134] width 6 height 6
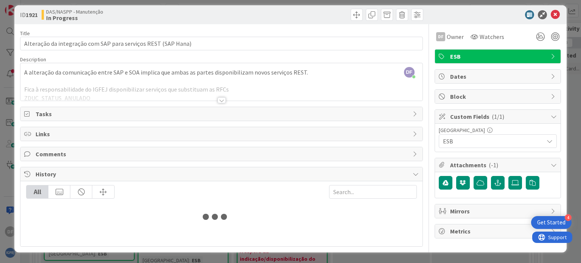
scroll to position [4, 0]
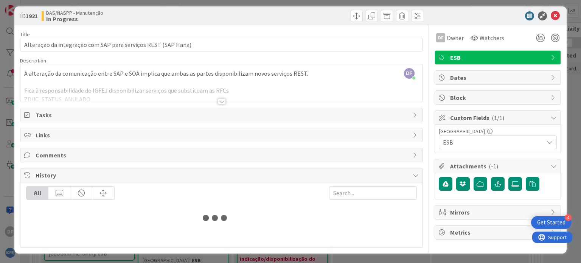
click at [413, 152] on icon at bounding box center [416, 155] width 6 height 6
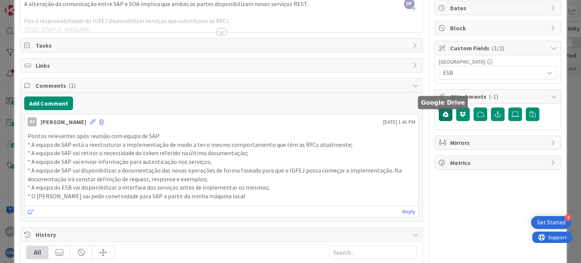
scroll to position [61, 0]
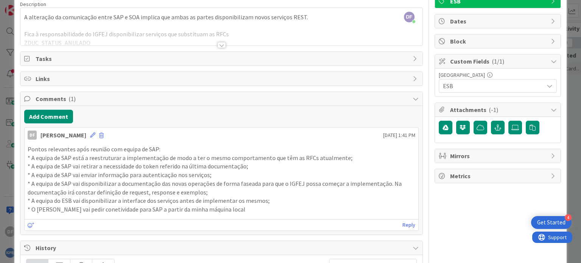
click at [551, 38] on icon at bounding box center [554, 41] width 6 height 6
type textarea "x"
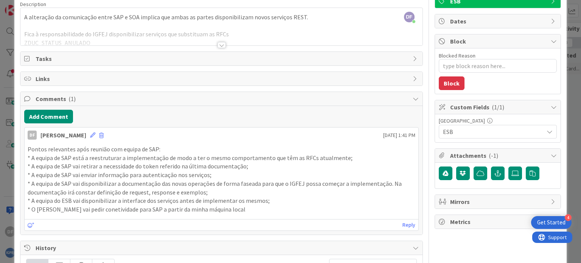
click at [543, 39] on div "Block" at bounding box center [498, 41] width 126 height 14
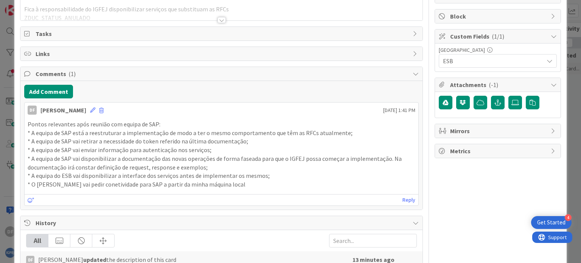
scroll to position [98, 0]
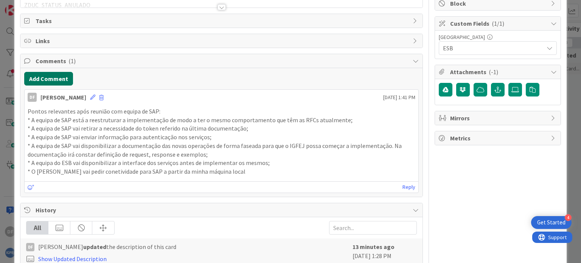
click at [54, 75] on button "Add Comment" at bounding box center [48, 79] width 49 height 14
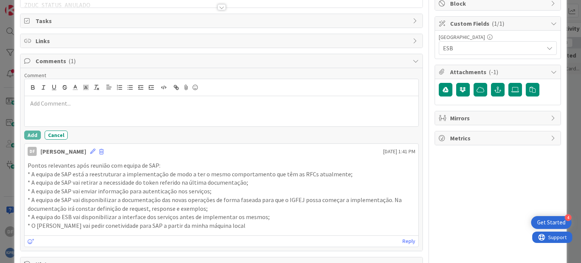
click at [39, 103] on p at bounding box center [221, 103] width 387 height 9
drag, startPoint x: 126, startPoint y: 102, endPoint x: 116, endPoint y: 102, distance: 9.8
click at [116, 102] on p "Após análise da gramática da RFCs e da" at bounding box center [221, 103] width 387 height 9
click at [114, 102] on p "Após análise da gramática da RFCs Tipologia de Receita" at bounding box center [221, 103] width 387 height 9
click at [175, 103] on p "Após análise da gramática da RFC Tipologia de Receita" at bounding box center [221, 103] width 387 height 9
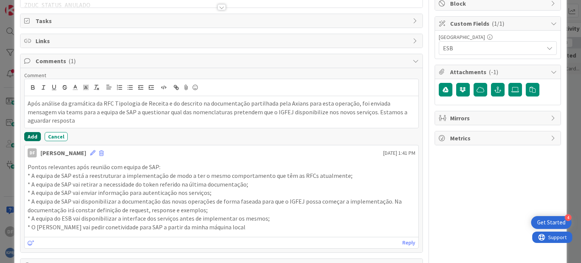
click at [30, 135] on button "Add" at bounding box center [32, 136] width 17 height 9
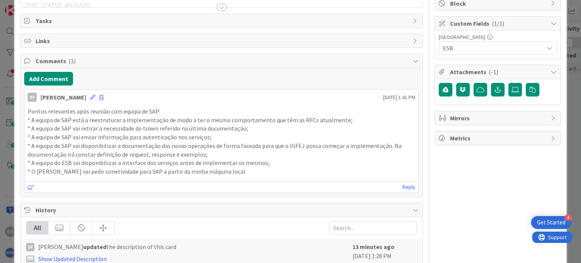
click at [413, 207] on icon at bounding box center [416, 210] width 6 height 6
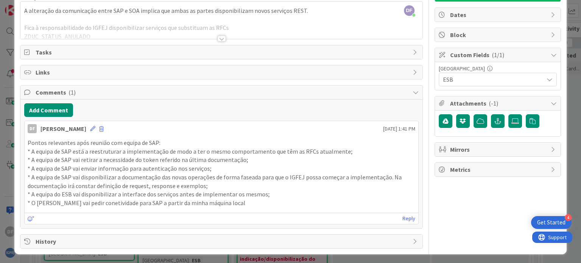
click at [483, 34] on span "Block" at bounding box center [498, 34] width 97 height 9
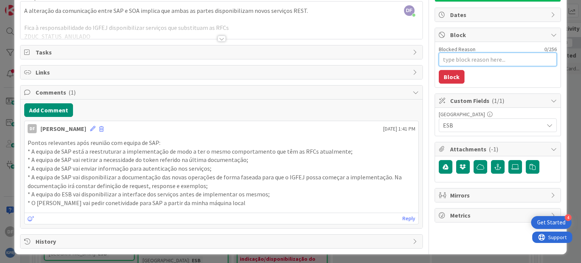
click at [466, 57] on textarea "Blocked Reason" at bounding box center [498, 60] width 118 height 14
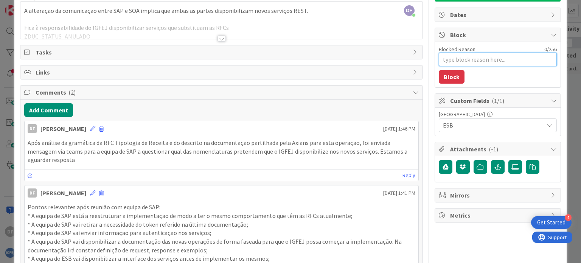
type textarea "x"
type textarea "A"
type textarea "x"
type textarea "Ag"
type textarea "x"
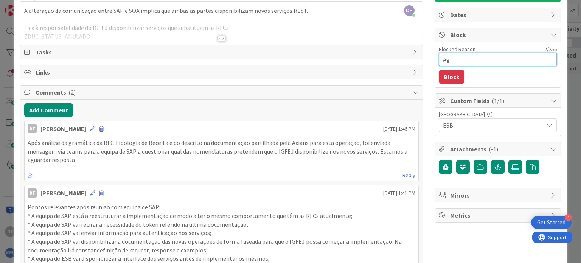
type textarea "Agu"
type textarea "x"
type textarea "Agua"
type textarea "x"
type textarea "Aguar"
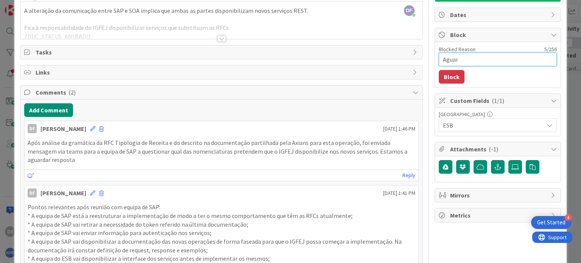
type textarea "x"
type textarea "Aguard"
type textarea "x"
type textarea "Aguarda"
type textarea "x"
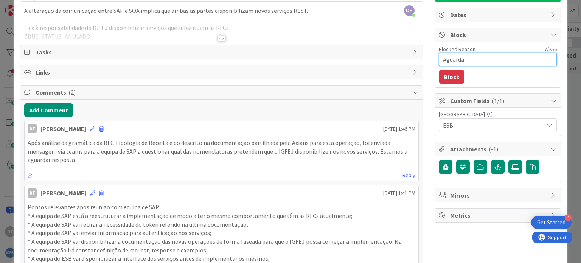
type textarea "[GEOGRAPHIC_DATA]"
type textarea "x"
type textarea "Aguardamo"
type textarea "x"
type textarea "Aguardamos"
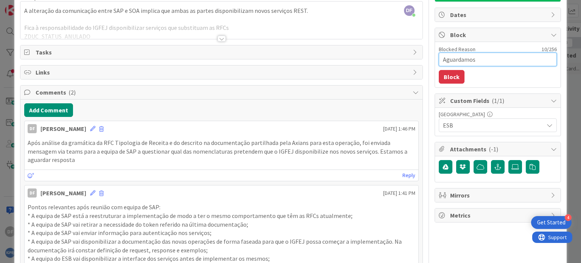
type textarea "x"
type textarea "Aguardamos"
type textarea "x"
type textarea "Aguardamos d"
type textarea "x"
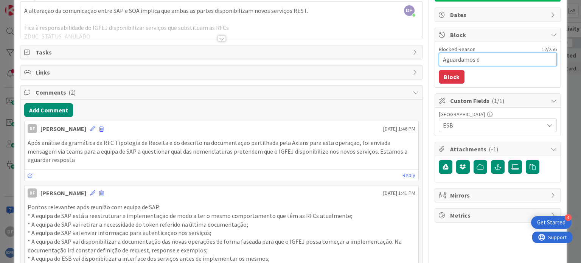
type textarea "Aguardamos di"
type textarea "x"
type textarea "Aguardamos dis"
type textarea "x"
type textarea "Aguardamos disp"
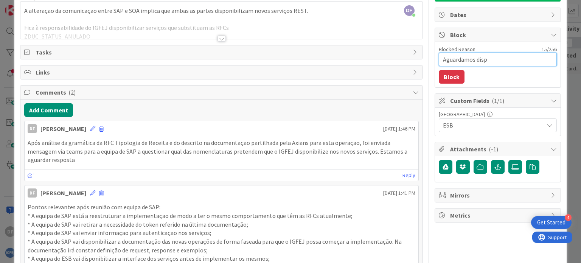
type textarea "x"
type textarea "Aguardamos dispo"
type textarea "x"
type textarea "Aguardamos dispon"
type textarea "x"
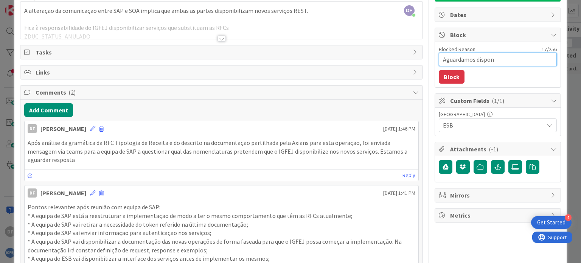
type textarea "Aguardamos disponi"
type textarea "x"
type textarea "Aguardamos disponib"
type textarea "x"
type textarea "Aguardamos disponibi"
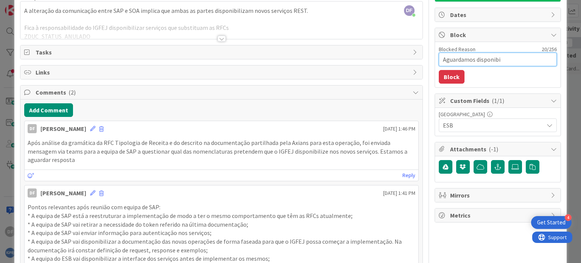
type textarea "x"
type textarea "Aguardamos disponibil"
type textarea "x"
type textarea "Aguardamos disponibili"
type textarea "x"
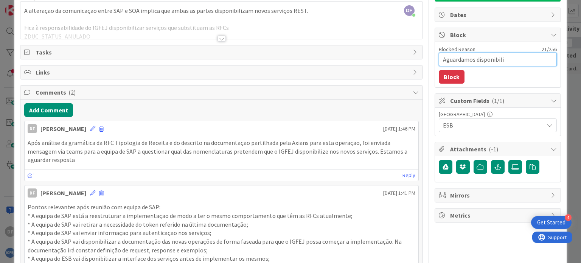
type textarea "Aguardamos disponibiliz"
type textarea "x"
type textarea "Aguardamos disponibiliza"
type textarea "x"
type textarea "Aguardamos disponibilizaç"
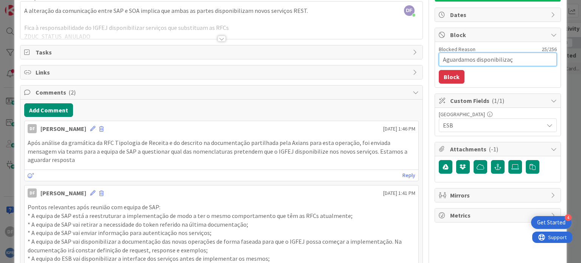
type textarea "x"
type textarea "Aguardamos disponibilizaçã"
type textarea "x"
type textarea "Aguardamos disponibilização"
type textarea "x"
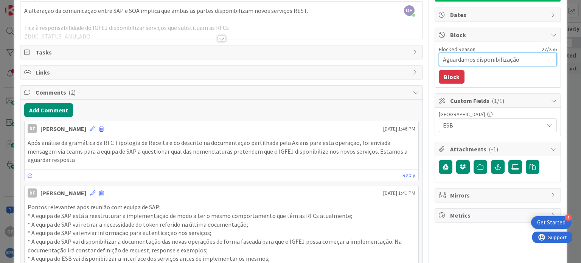
type textarea "Aguardamos disponibilização"
type textarea "x"
type textarea "Aguardamos disponibilização d"
type textarea "x"
type textarea "Aguardamos disponibilização de"
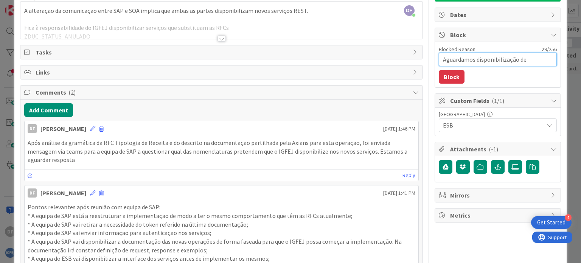
type textarea "x"
type textarea "Aguardamos disponibilização de"
type textarea "x"
type textarea "Aguardamos disponibilização de i"
type textarea "x"
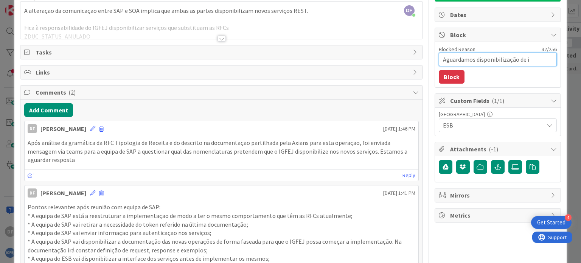
type textarea "Aguardamos disponibilização de in"
type textarea "x"
type textarea "Aguardamos disponibilização de inf"
type textarea "x"
type textarea "Aguardamos disponibilização de info"
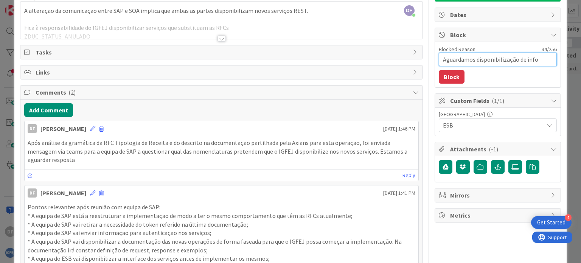
type textarea "x"
type textarea "Aguardamos disponibilização de infor"
type textarea "x"
type textarea "Aguardamos disponibilização de inform"
type textarea "x"
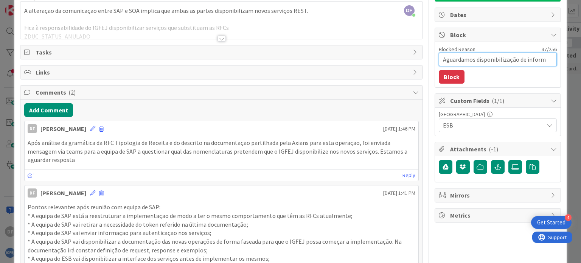
type textarea "Aguardamos disponibilização de informa"
type textarea "x"
type textarea "Aguardamos disponibilização de informaç"
type textarea "x"
type textarea "Aguardamos disponibilização de informaçã"
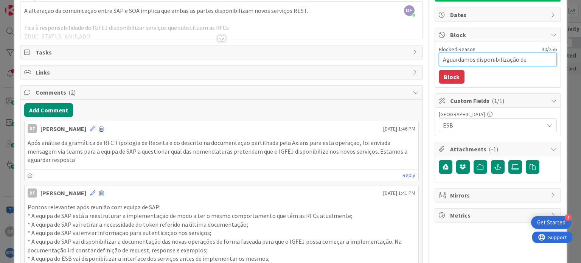
type textarea "x"
type textarea "Aguardamos disponibilização de informação"
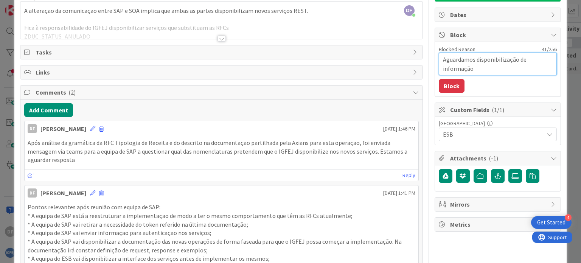
type textarea "x"
type textarea "Aguardamos disponibilização de informação"
type textarea "x"
type textarea "Aguardamos disponibilização de informação p"
type textarea "x"
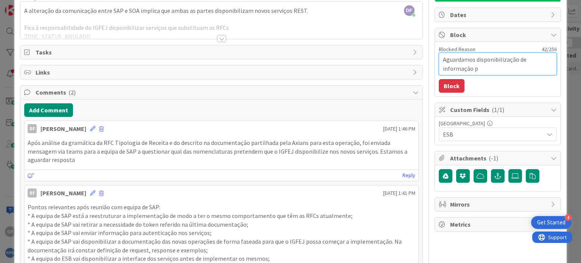
type textarea "Aguardamos disponibilização de informação pa"
type textarea "x"
type textarea "Aguardamos disponibilização de informação par"
type textarea "x"
type textarea "Aguardamos disponibilização de informação para"
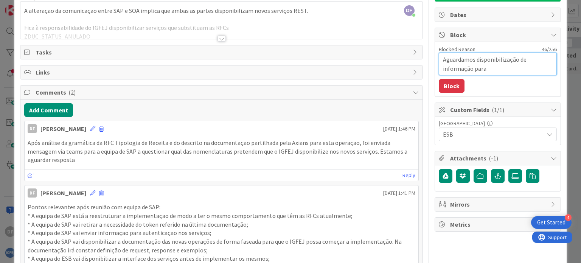
type textarea "x"
type textarea "Aguardamos disponibilização de informação para"
type textarea "x"
type textarea "Aguardamos disponibilização de informação para p"
type textarea "x"
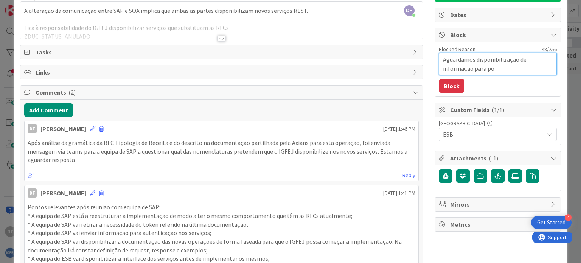
type textarea "Aguardamos disponibilização de informação para pod"
type textarea "x"
type textarea "Aguardamos disponibilização de informação para pode"
type textarea "x"
type textarea "Aguardamos disponibilização de informação para poder"
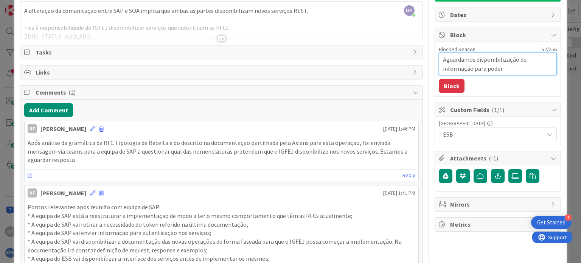
type textarea "x"
type textarea "Aguardamos disponibilização de informação para poder"
type textarea "x"
type textarea "Aguardamos disponibilização de informação para poder p"
type textarea "x"
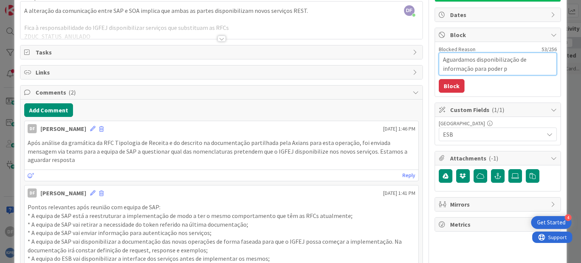
type textarea "Aguardamos disponibilização de informação para poder pr"
type textarea "x"
type textarea "Aguardamos disponibilização de informação para poder pro"
type textarea "x"
type textarea "Aguardamos disponibilização de informação para poder pros"
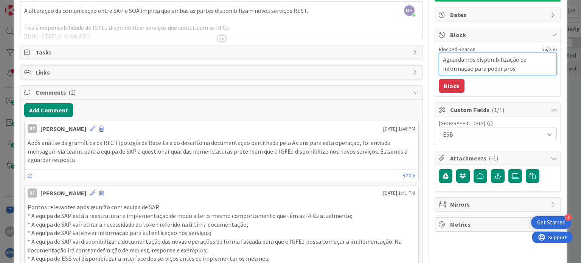
type textarea "x"
type textarea "Aguardamos disponibilização de informação para poder pross"
type textarea "x"
type textarea "Aguardamos disponibilização de informação para poder prosse"
type textarea "x"
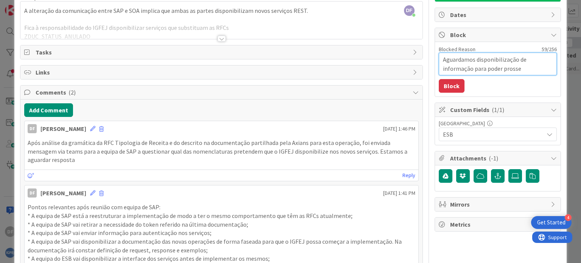
type textarea "Aguardamos disponibilização de informação para poder prosseg"
type textarea "x"
type textarea "Aguardamos disponibilização de informação para poder prossegu"
type textarea "x"
type textarea "Aguardamos disponibilização de informação para poder prossegui"
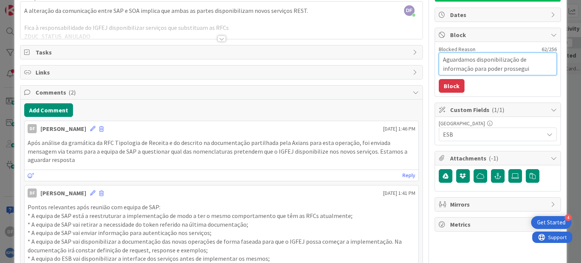
type textarea "x"
type textarea "Aguardamos disponibilização de informação para poder prosseguir"
type textarea "x"
type textarea "Aguardamos disponibilização de informação para poder prosseguir"
type textarea "x"
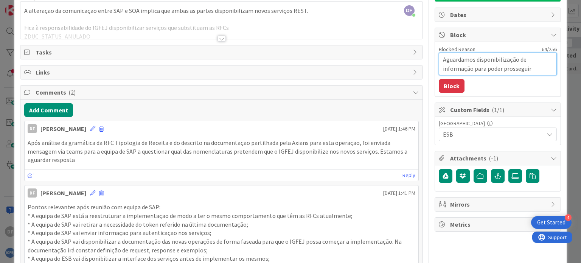
type textarea "Aguardamos disponibilização de informação para poder prosseguir c"
type textarea "x"
type textarea "Aguardamos disponibilização de informação para poder prosseguir co"
type textarea "x"
type textarea "Aguardamos disponibilização de informação para poder prosseguir com"
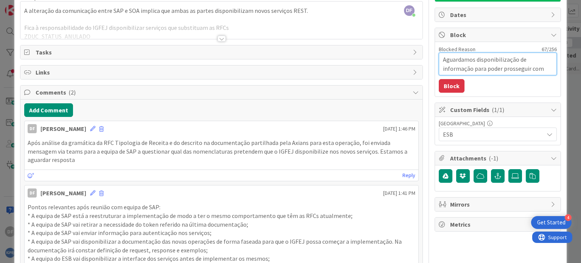
type textarea "x"
type textarea "Aguardamos disponibilização de informação para poder prosseguir com"
type textarea "x"
type textarea "Aguardamos disponibilização de informação para poder prosseguir com o"
type textarea "x"
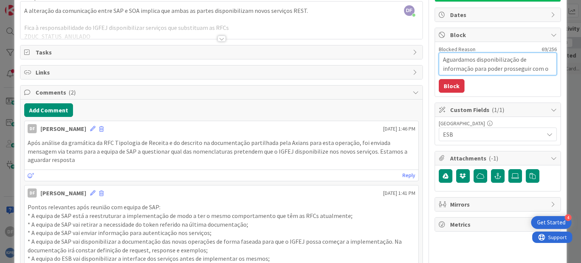
type textarea "Aguardamos disponibilização de informação para poder prosseguir com os"
type textarea "x"
type textarea "Aguardamos disponibilização de informação para poder prosseguir com os"
type textarea "x"
type textarea "Aguardamos disponibilização de informação para poder prosseguir com os t"
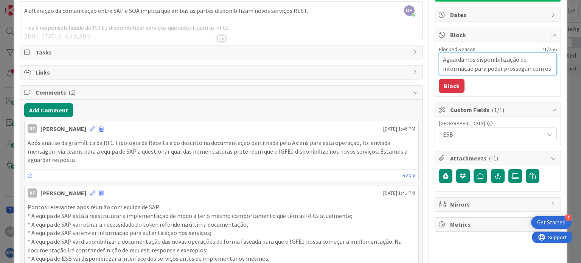
type textarea "x"
type textarea "Aguardamos disponibilização de informação para poder prosseguir com os tr"
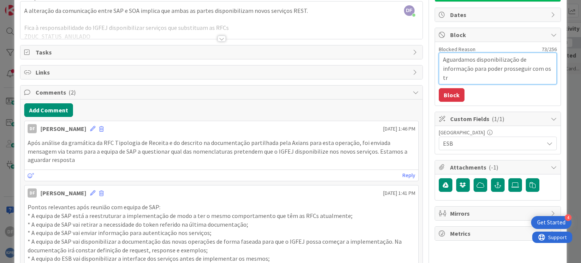
type textarea "x"
type textarea "Aguardamos disponibilização de informação para poder prosseguir com os tra"
type textarea "x"
type textarea "Aguardamos disponibilização de informação para poder prosseguir com os trab"
type textarea "x"
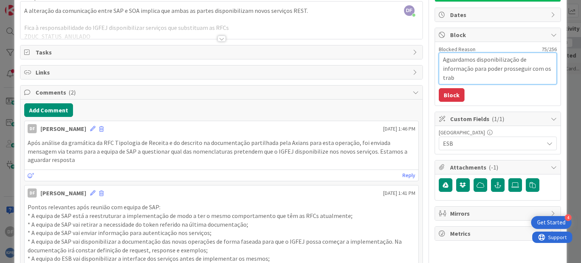
type textarea "Aguardamos disponibilização de informação para poder prosseguir com os traba"
type textarea "x"
type textarea "Aguardamos disponibilização de informação para poder prosseguir com os trabal"
type textarea "x"
type textarea "Aguardamos disponibilização de informação para poder prosseguir com os trabalh"
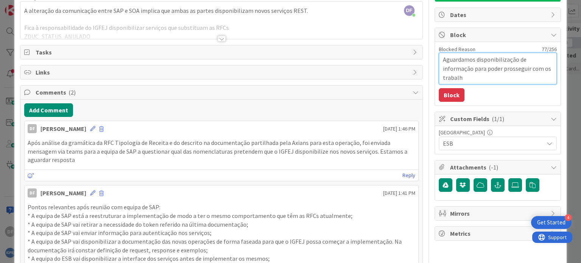
type textarea "x"
type textarea "Aguardamos disponibilização de informação para poder prosseguir com os trabalho"
type textarea "x"
type textarea "Aguardamos disponibilização de informação para poder prosseguir com os trabalhos"
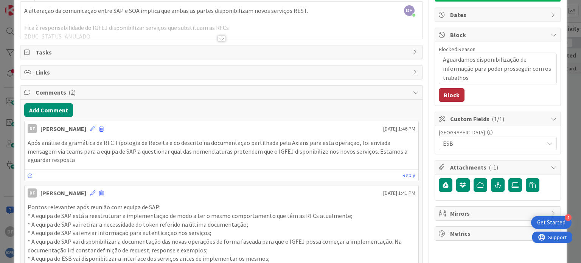
click at [445, 93] on button "Block" at bounding box center [452, 95] width 26 height 14
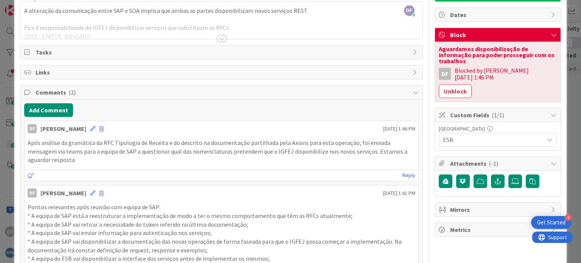
scroll to position [0, 0]
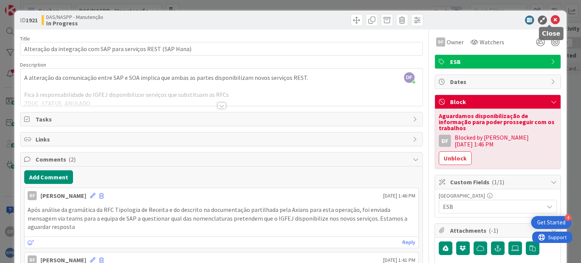
click at [551, 18] on icon at bounding box center [555, 20] width 9 height 9
